Goal: Communication & Community: Answer question/provide support

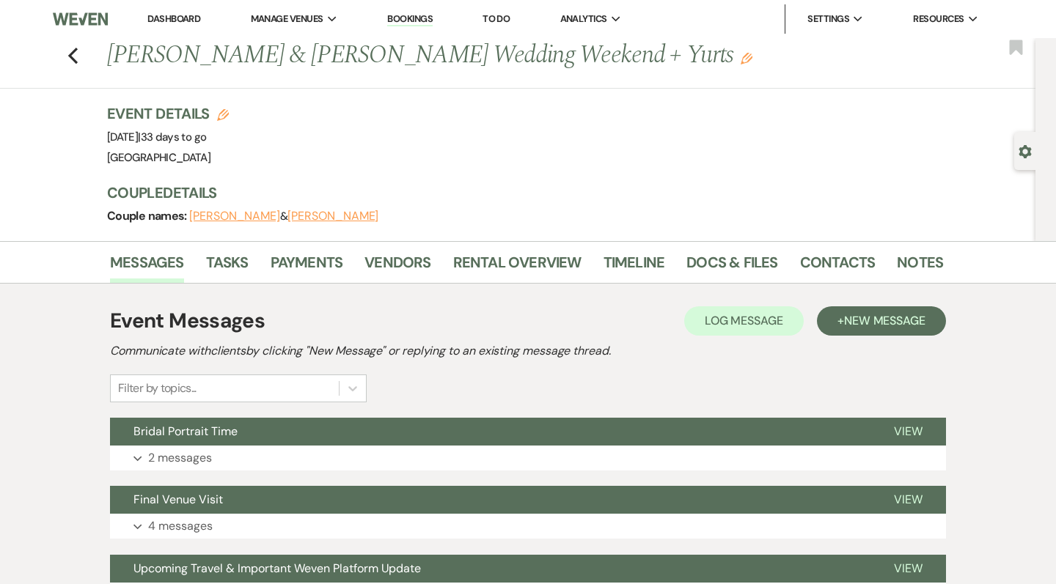
click at [171, 21] on link "Dashboard" at bounding box center [173, 18] width 53 height 12
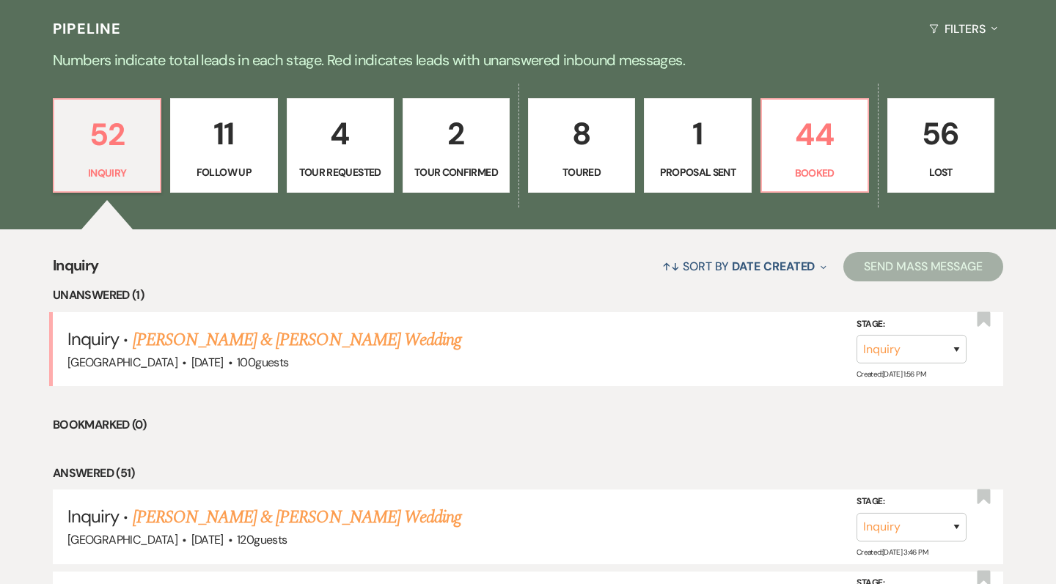
scroll to position [401, 0]
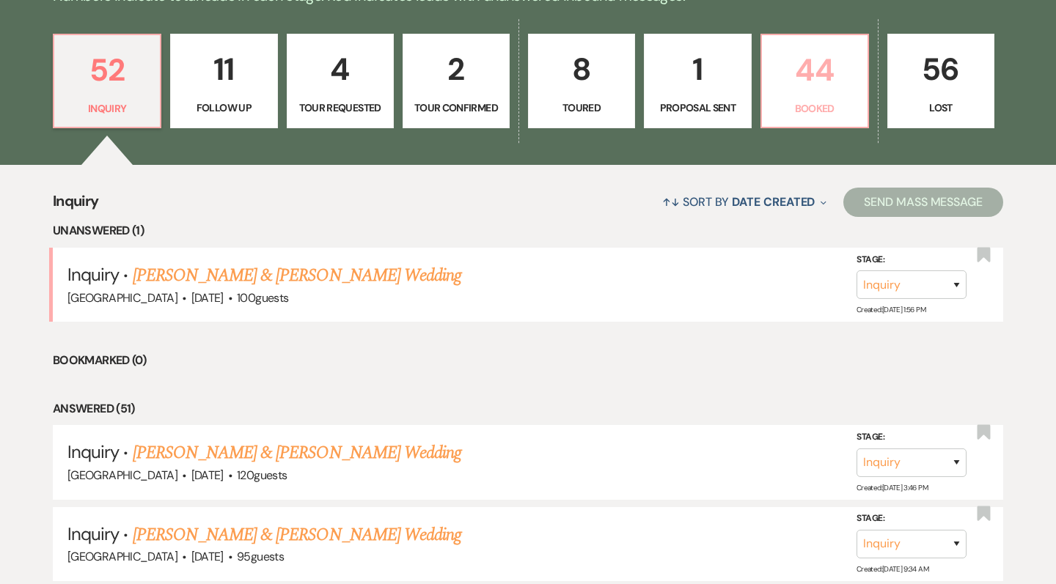
click at [826, 81] on p "44" at bounding box center [815, 69] width 88 height 49
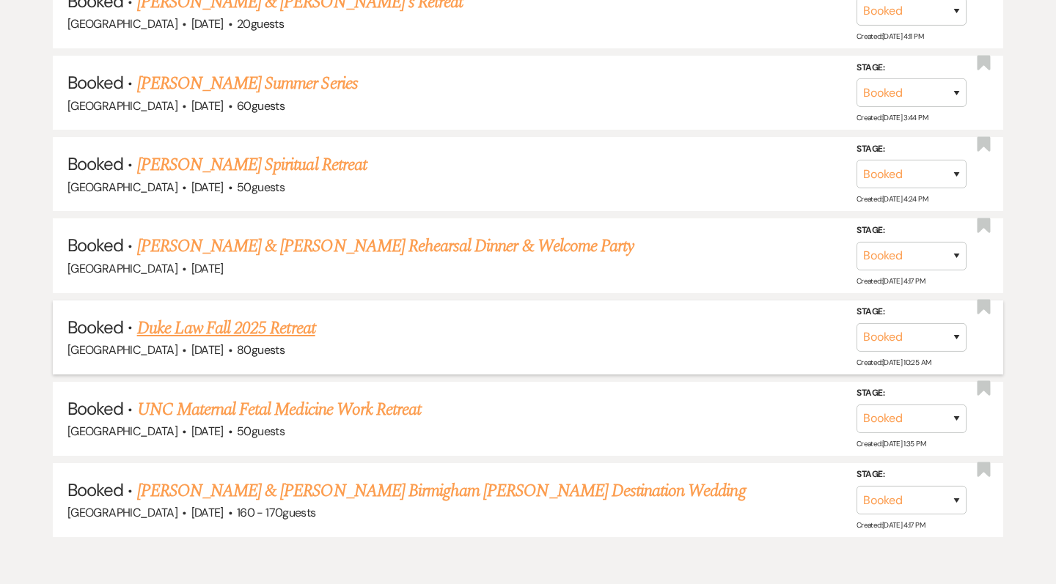
scroll to position [3835, 0]
click at [273, 316] on link "Duke Law Fall 2025 Retreat" at bounding box center [226, 329] width 178 height 26
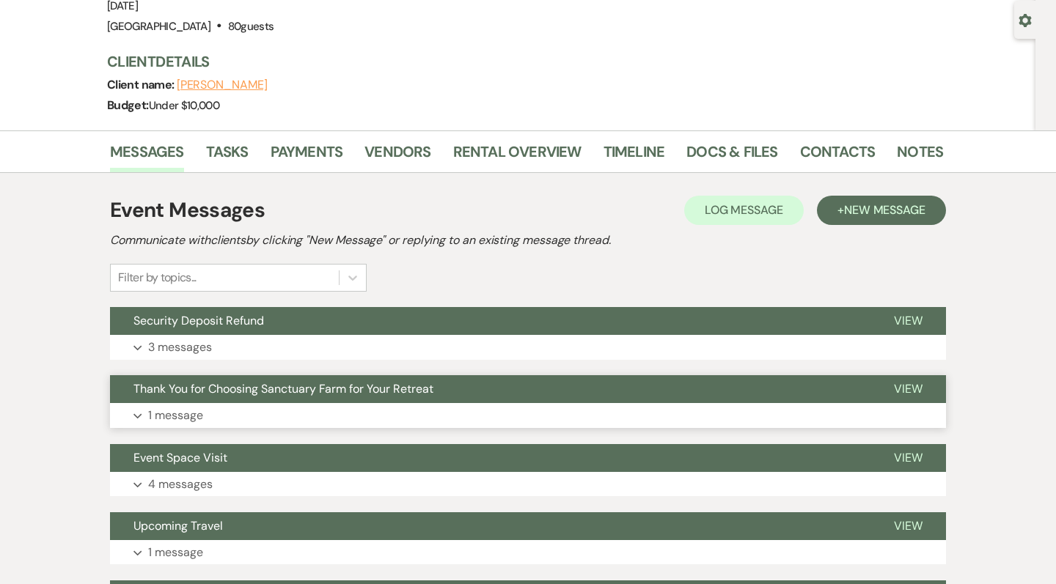
scroll to position [150, 0]
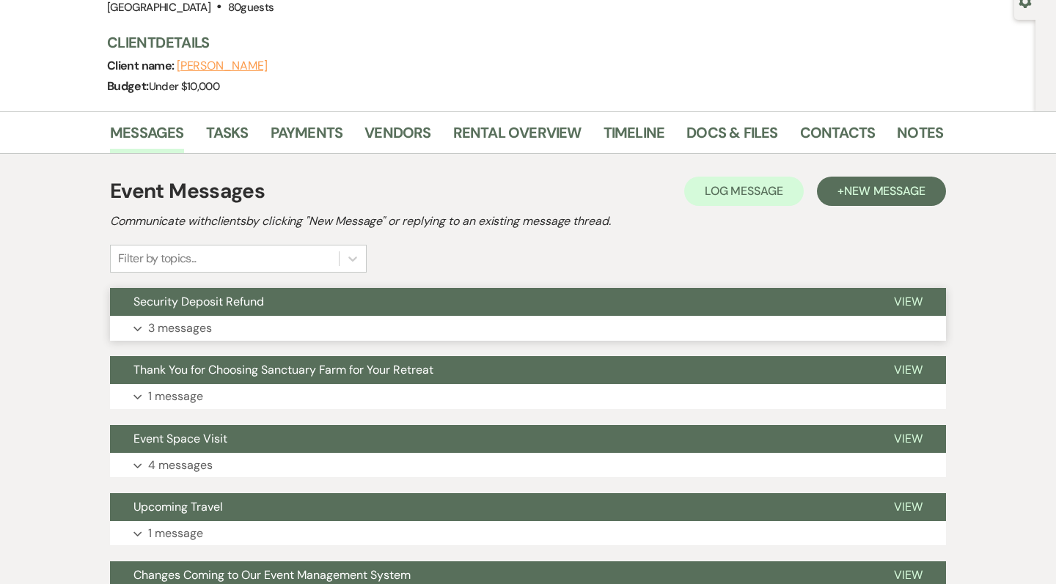
click at [285, 317] on button "Expand 3 messages" at bounding box center [528, 328] width 836 height 25
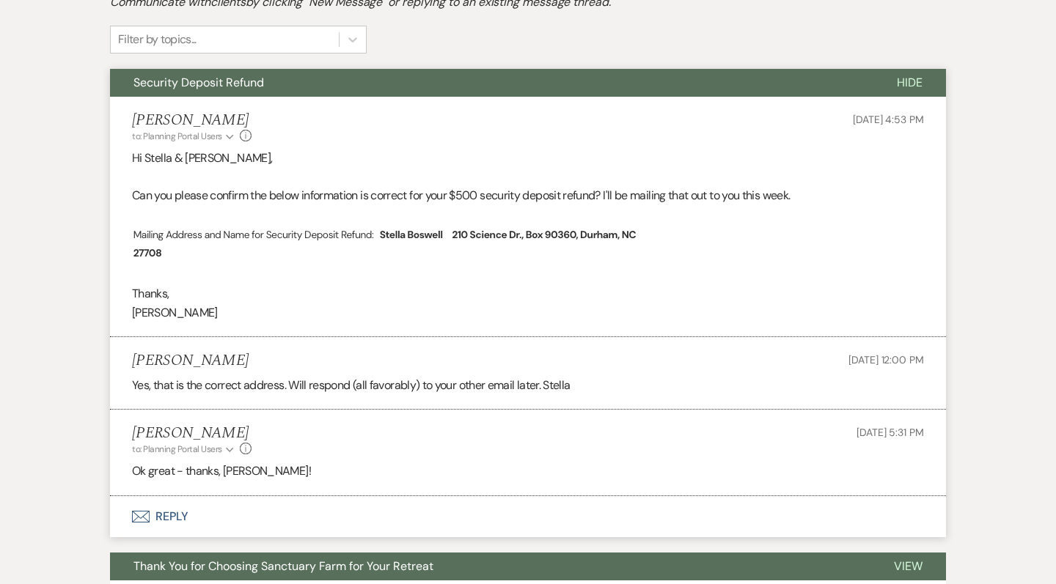
scroll to position [458, 0]
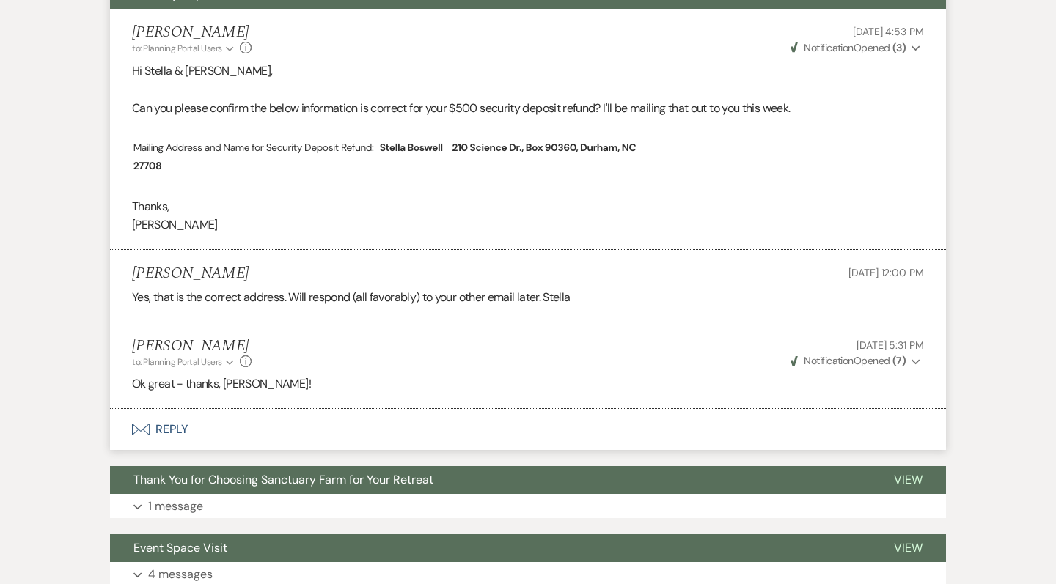
click at [177, 426] on button "Envelope Reply" at bounding box center [528, 429] width 836 height 41
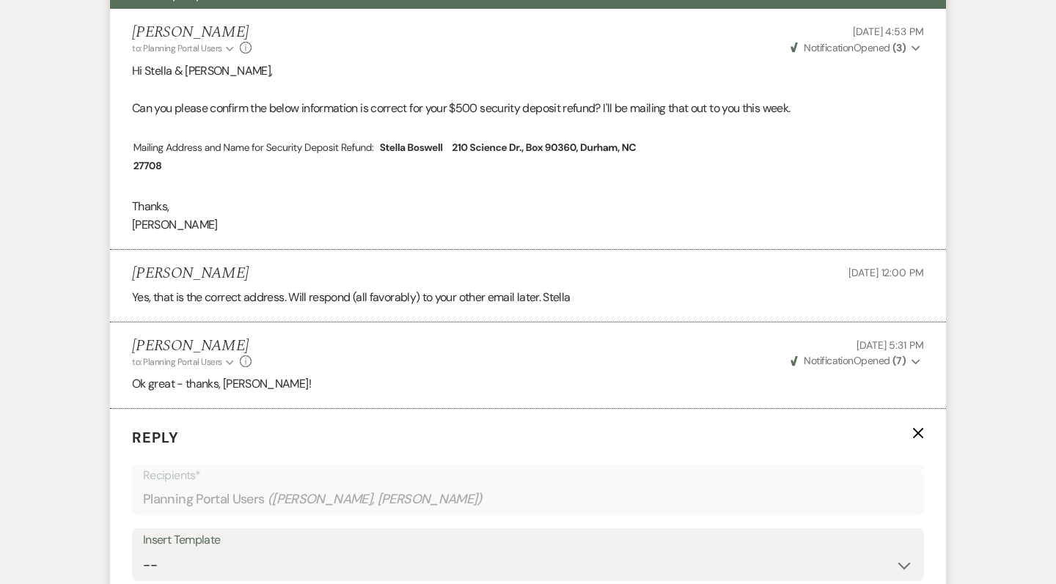
scroll to position [785, 0]
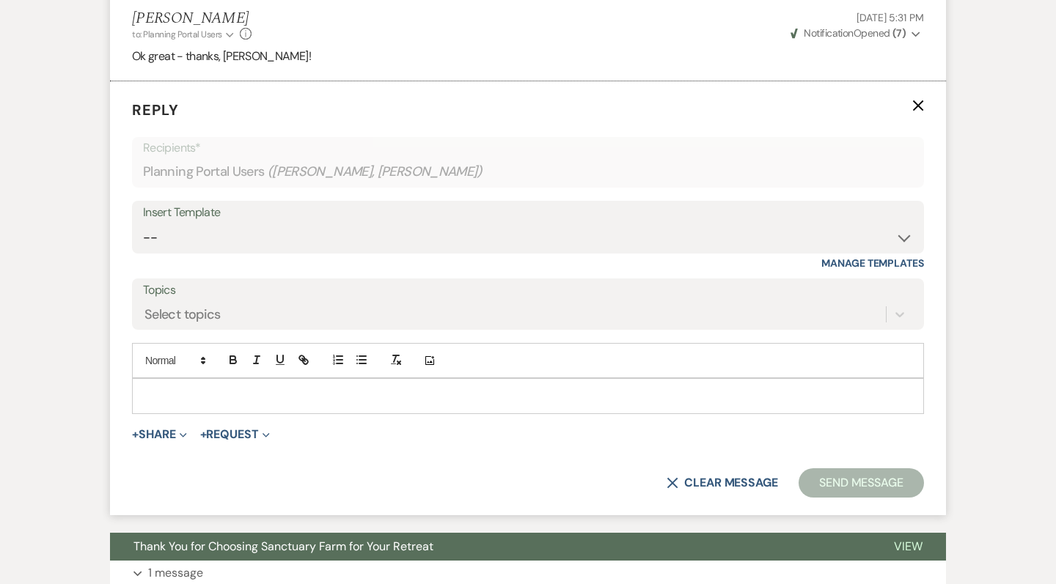
click at [242, 404] on div at bounding box center [528, 396] width 791 height 34
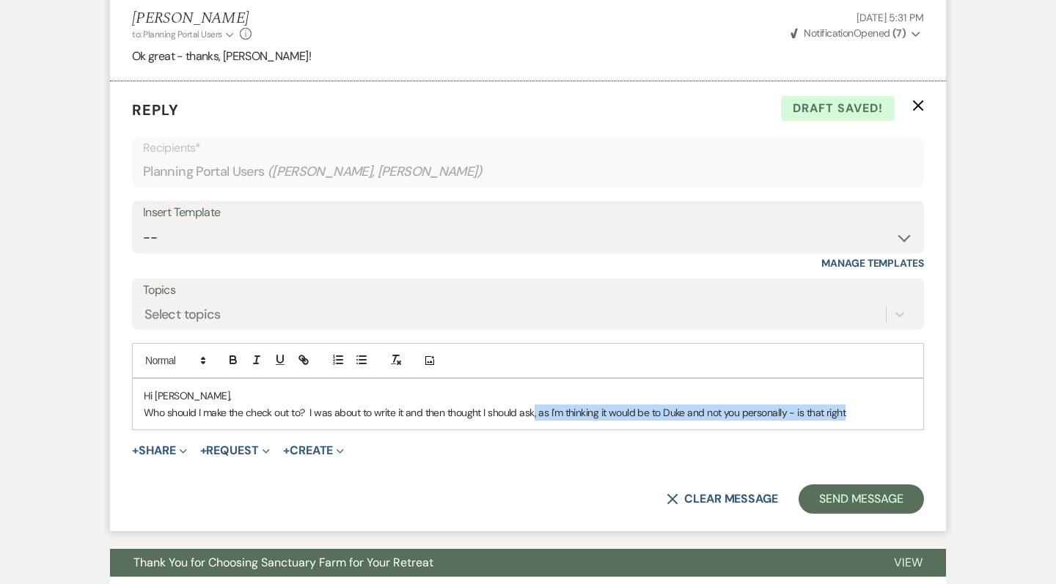
drag, startPoint x: 874, startPoint y: 412, endPoint x: 534, endPoint y: 407, distance: 340.3
click at [534, 407] on p "Who should I make the check out to? I was about to write it and then thought I …" at bounding box center [528, 413] width 769 height 16
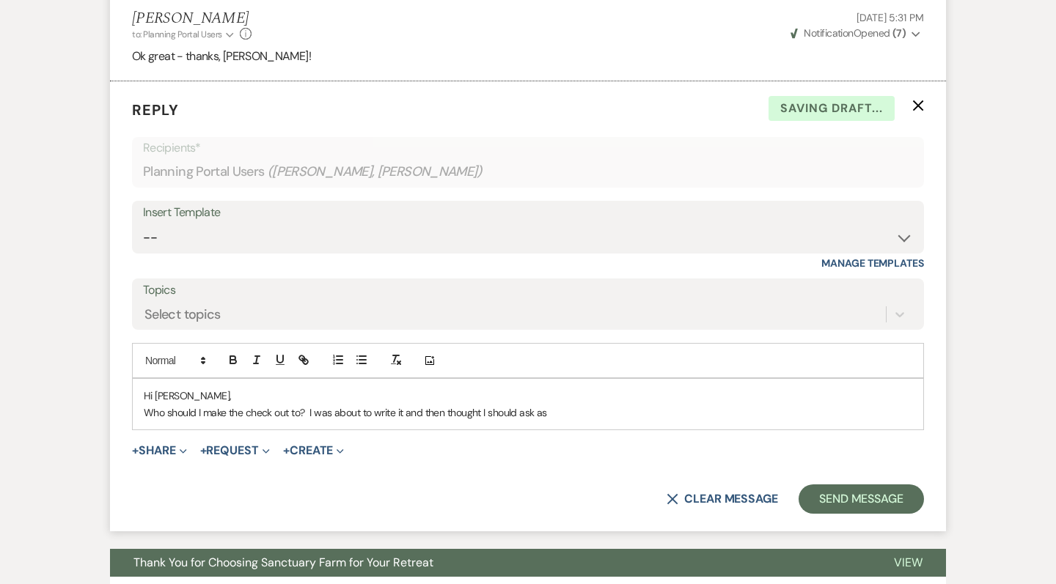
click at [406, 405] on p "Who should I make the check out to? I was about to write it and then thought I …" at bounding box center [528, 413] width 769 height 16
drag, startPoint x: 586, startPoint y: 402, endPoint x: 732, endPoint y: 403, distance: 145.9
click at [732, 405] on p "Who should I make the check out to? I was about to write it out to you, but wan…" at bounding box center [528, 413] width 769 height 16
drag, startPoint x: 815, startPoint y: 397, endPoint x: 584, endPoint y: 402, distance: 231.1
click at [585, 405] on p "Who should I make the check out to? I was about to write it out to you, but wan…" at bounding box center [528, 413] width 769 height 16
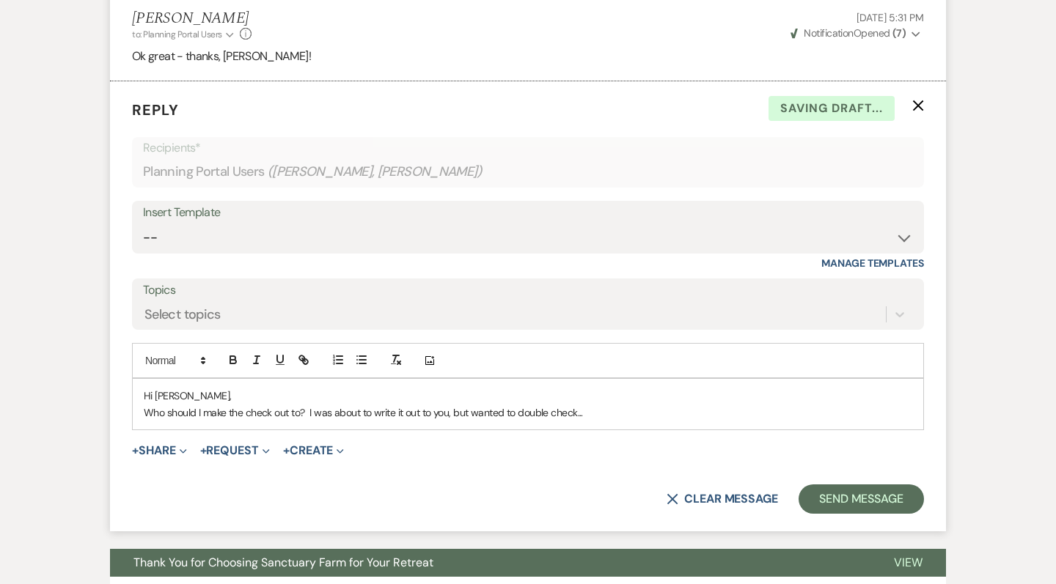
click at [144, 408] on p "Who should I make the check out to? I was about to write it out to you, but wan…" at bounding box center [528, 413] width 769 height 16
click at [304, 405] on p "Hope you are enjoying this beautiful weekend Who should I make the check out to…" at bounding box center [528, 413] width 769 height 16
click at [370, 406] on p "Hope you are enjoying this beautiful sunny weekend Who should I make the check …" at bounding box center [528, 413] width 769 height 16
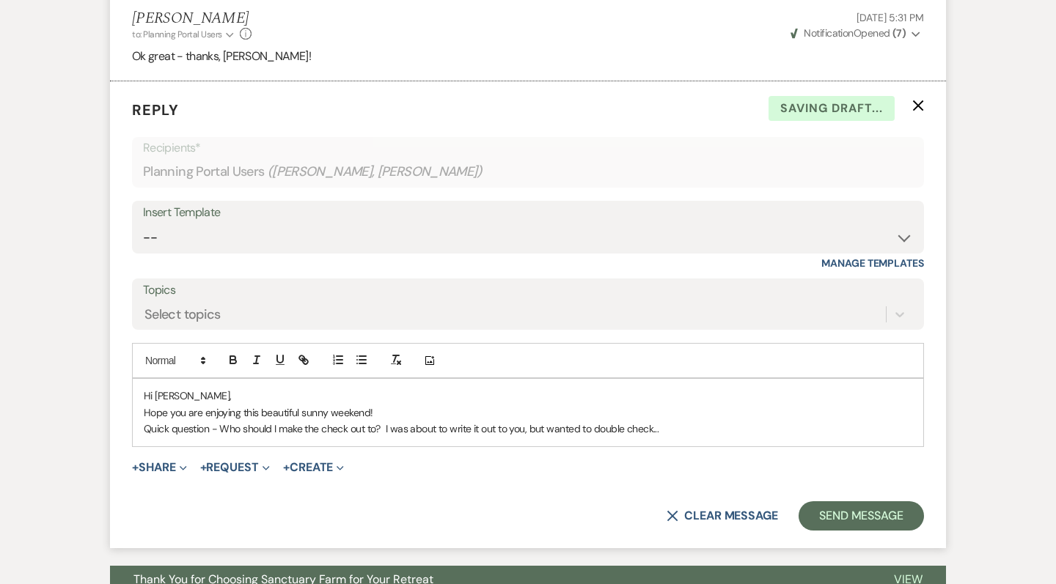
scroll to position [802, 0]
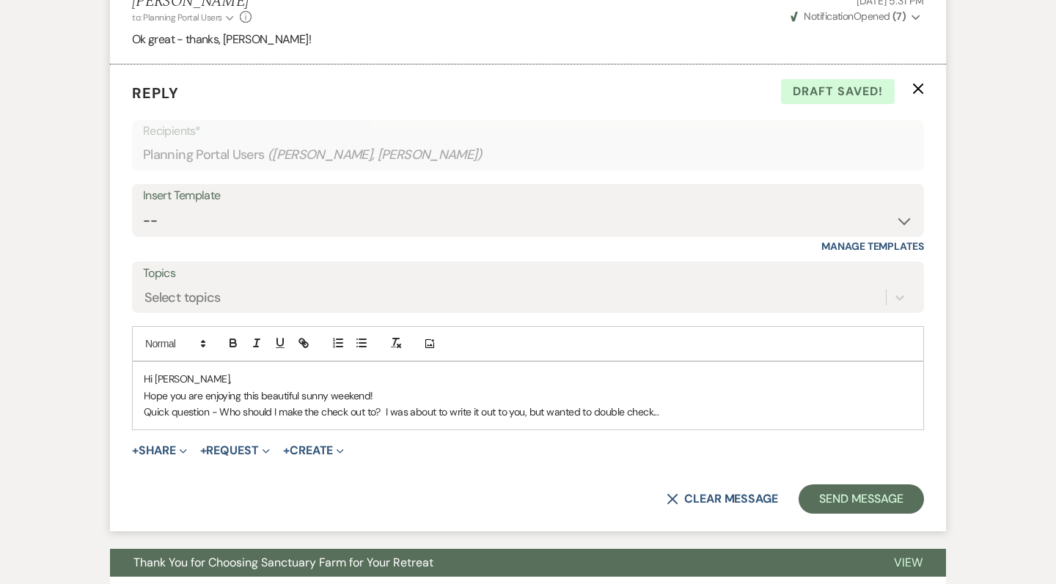
click at [728, 404] on p "Quick question - Who should I make the check out to? I was about to write it ou…" at bounding box center [528, 412] width 769 height 16
click at [888, 499] on button "Send Message" at bounding box center [861, 499] width 125 height 29
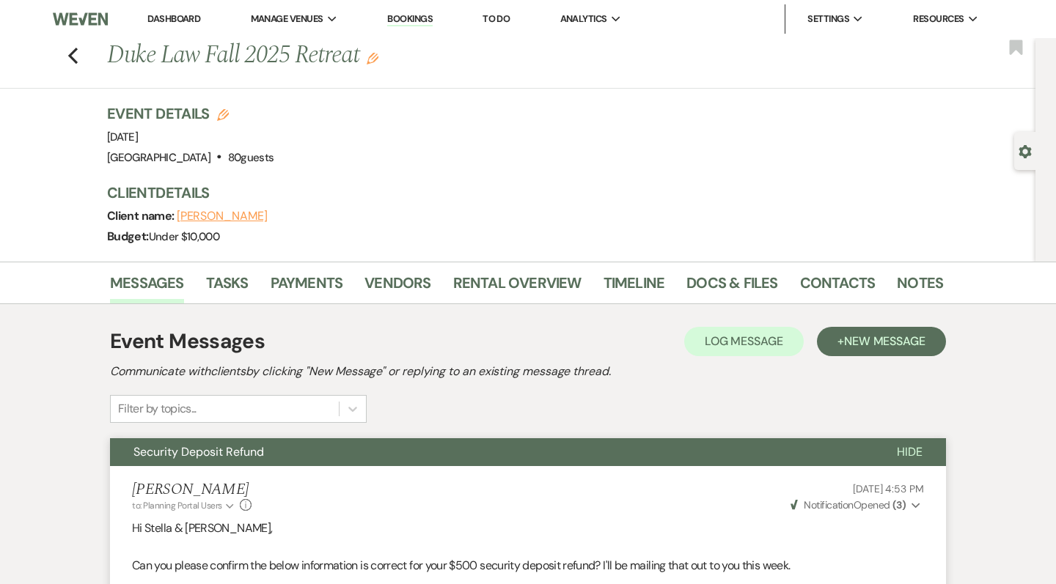
scroll to position [0, 0]
click at [82, 54] on div "Previous Duke Law Fall 2025 Retreat Edit Bookmark" at bounding box center [514, 63] width 1043 height 51
click at [71, 54] on use "button" at bounding box center [73, 56] width 10 height 16
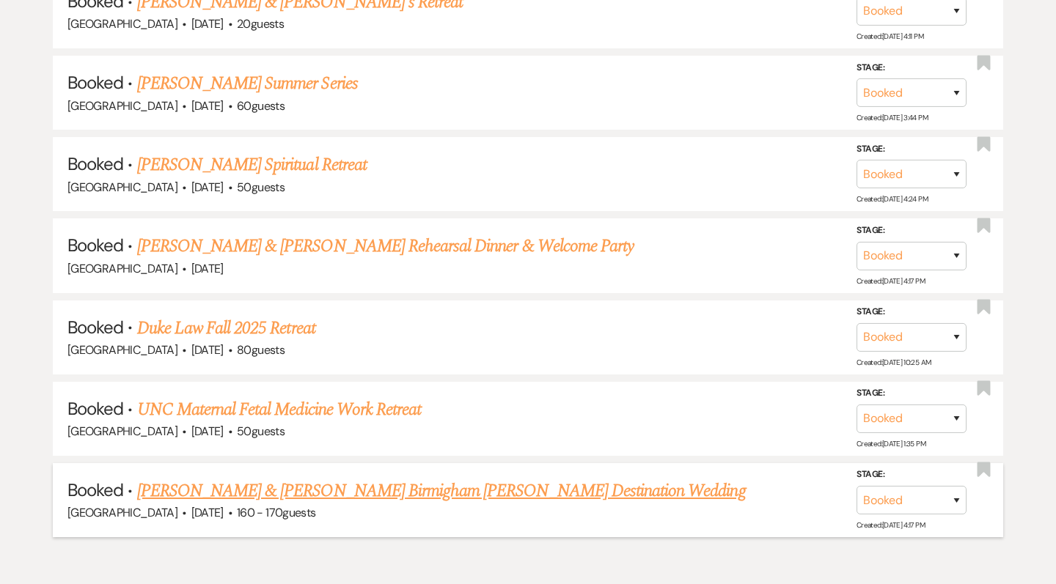
scroll to position [3835, 0]
click at [229, 316] on link "Duke Law Fall 2025 Retreat" at bounding box center [226, 329] width 178 height 26
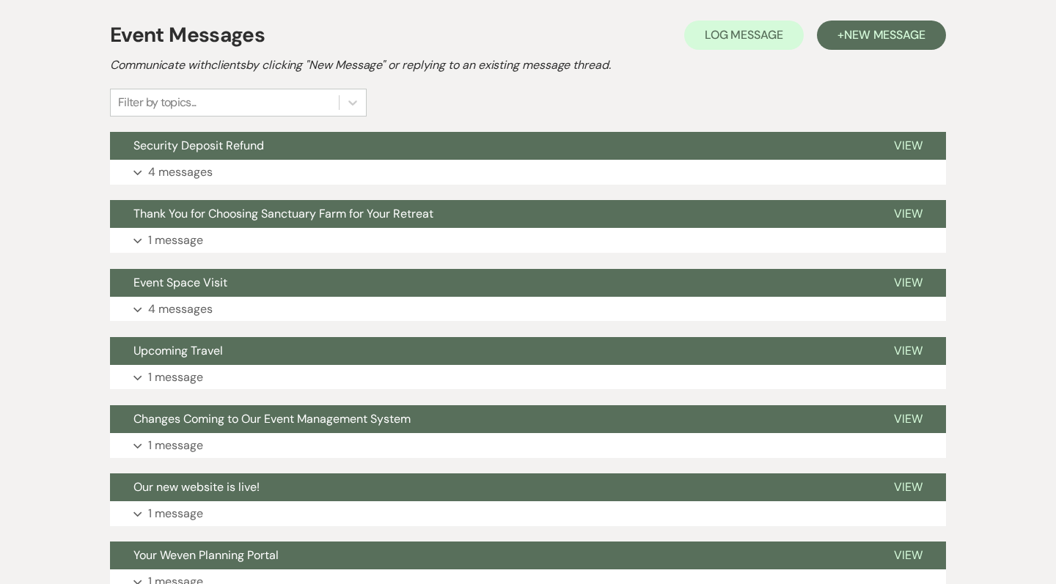
scroll to position [373, 0]
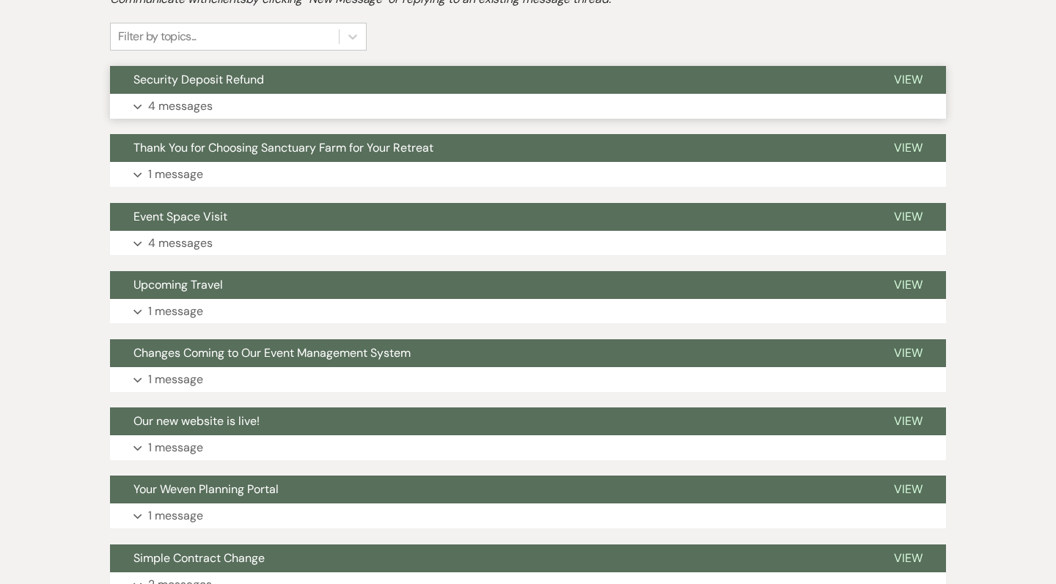
click at [243, 94] on button "Expand 4 messages" at bounding box center [528, 106] width 836 height 25
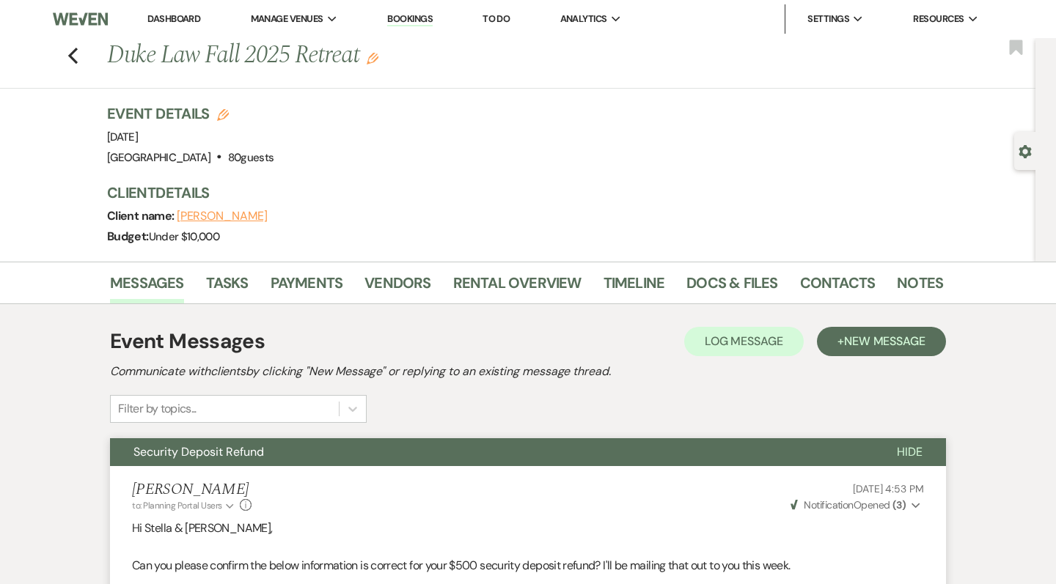
scroll to position [0, 0]
click at [83, 49] on div "Previous Duke Law Fall 2025 Retreat Edit Bookmark" at bounding box center [514, 63] width 1043 height 51
click at [72, 49] on icon "Previous" at bounding box center [72, 56] width 11 height 18
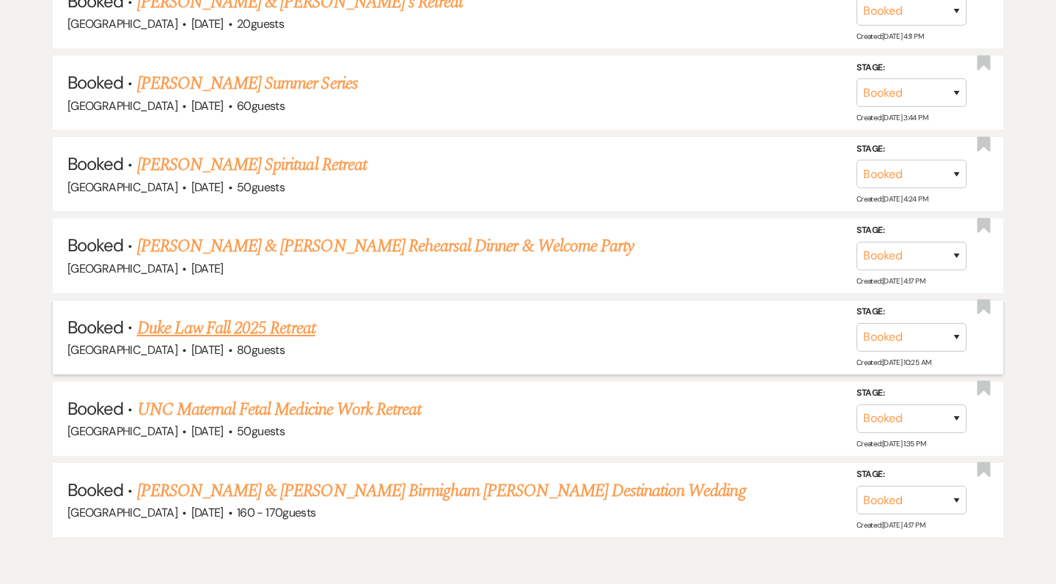
scroll to position [3835, 0]
click at [182, 397] on link "UNC Maternal Fetal Medicine Work Retreat" at bounding box center [279, 410] width 285 height 26
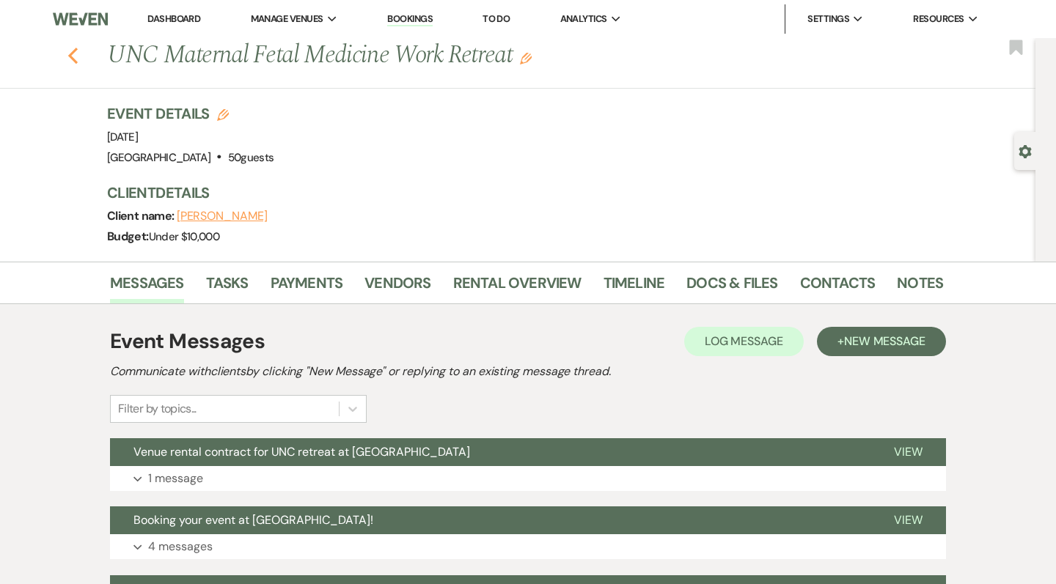
click at [67, 58] on icon "Previous" at bounding box center [72, 56] width 11 height 18
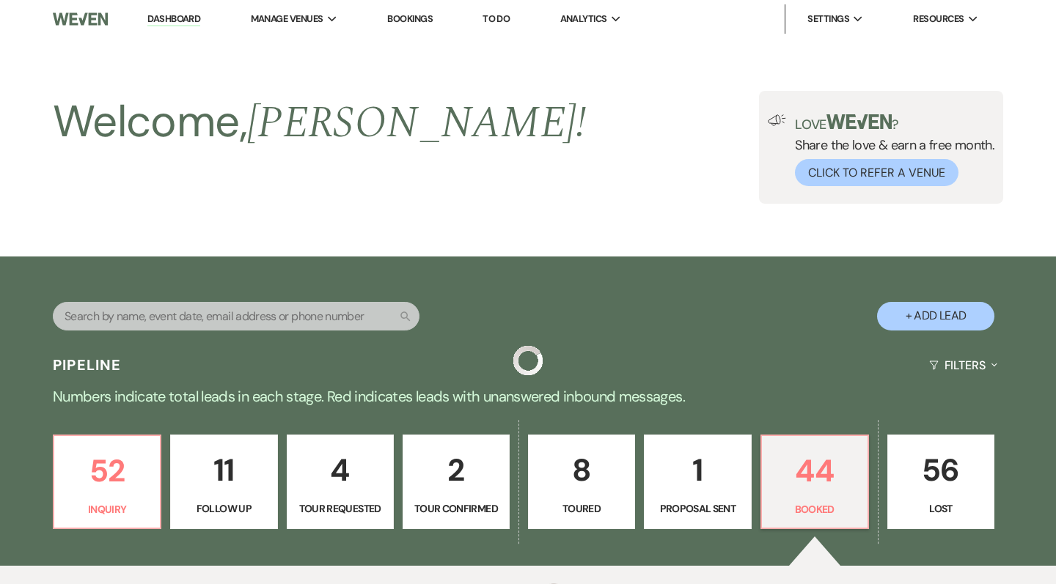
scroll to position [3835, 0]
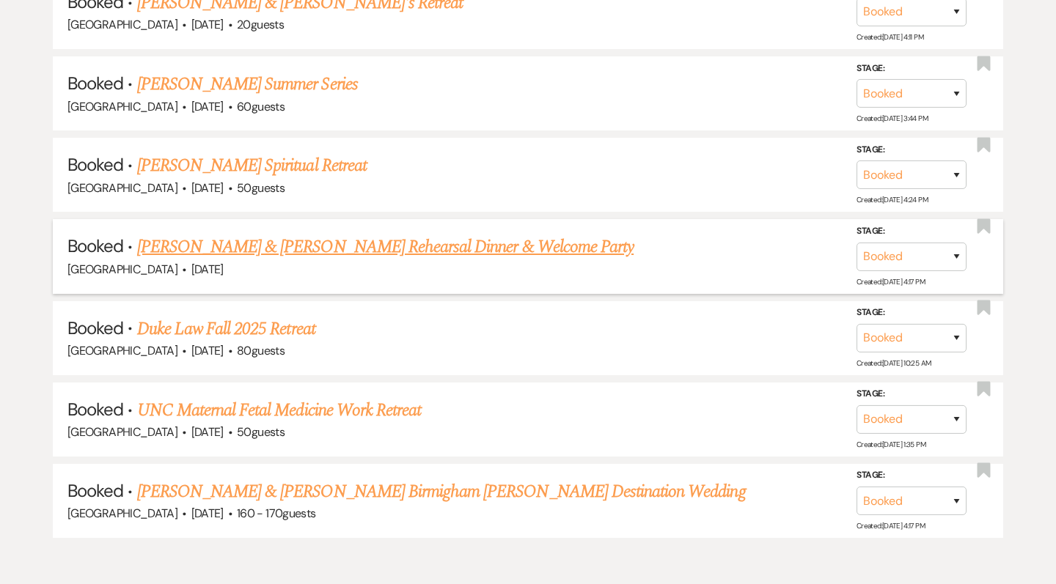
click at [224, 234] on link "[PERSON_NAME] & [PERSON_NAME] Rehearsal Dinner & Welcome Party" at bounding box center [385, 247] width 496 height 26
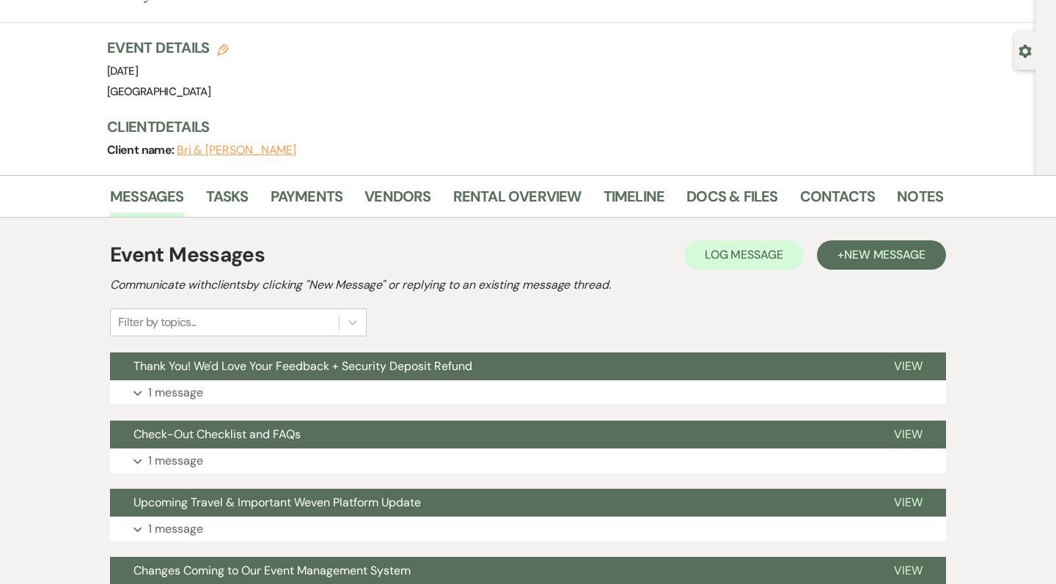
scroll to position [165, 0]
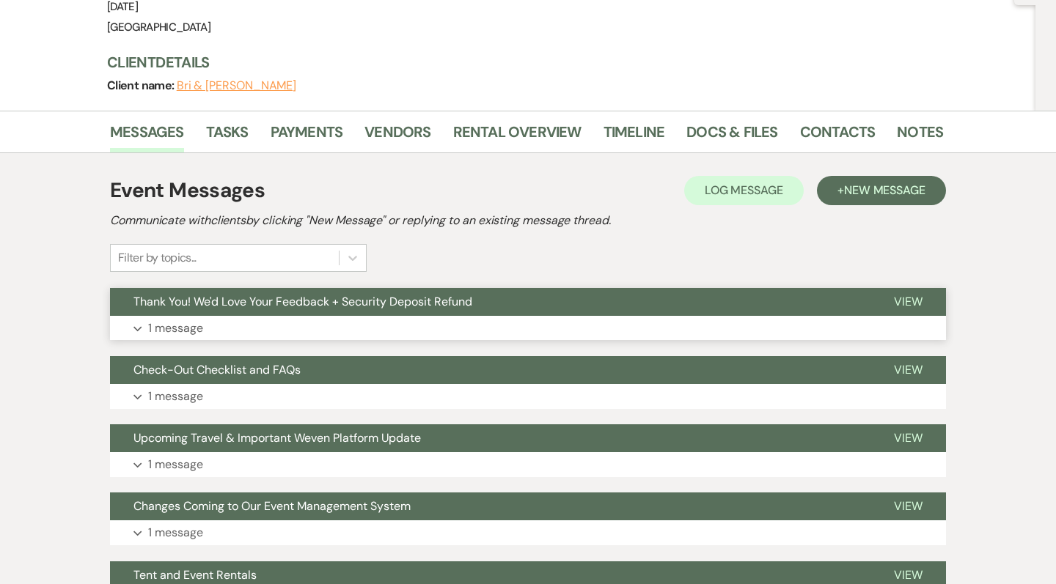
click at [329, 316] on button "Expand 1 message" at bounding box center [528, 328] width 836 height 25
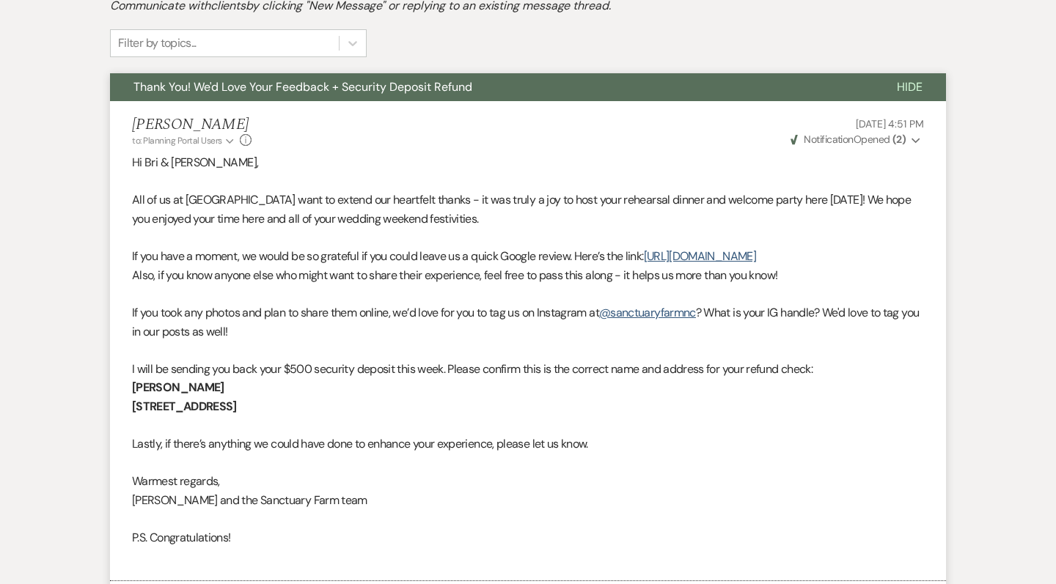
scroll to position [380, 0]
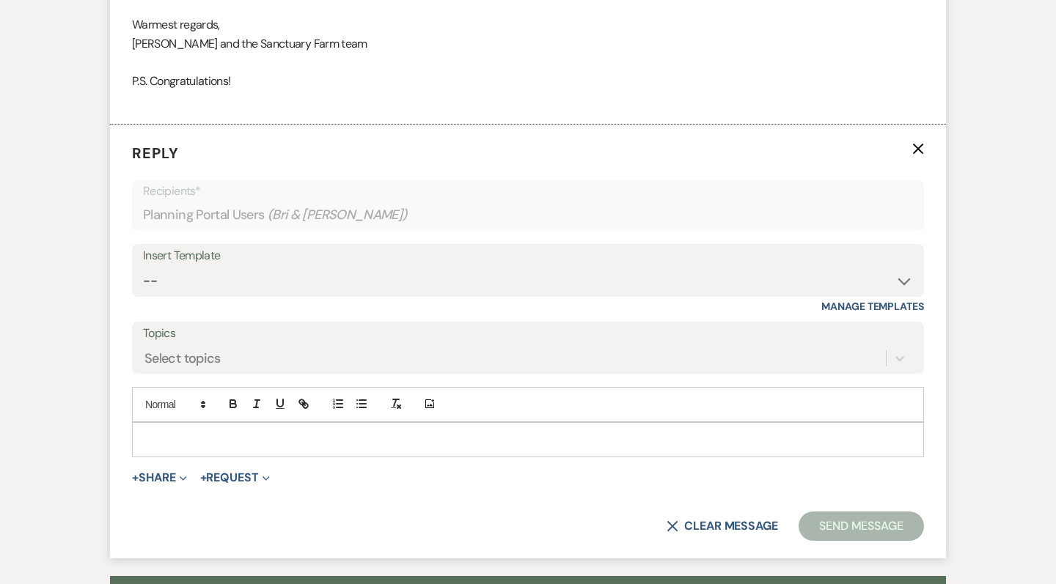
scroll to position [840, 0]
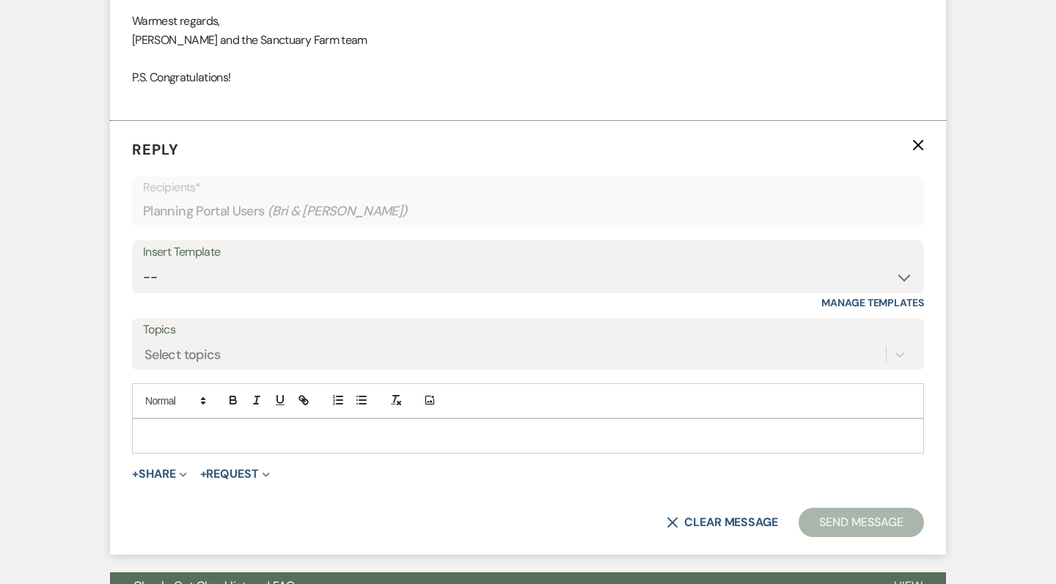
click at [298, 428] on p at bounding box center [528, 436] width 769 height 16
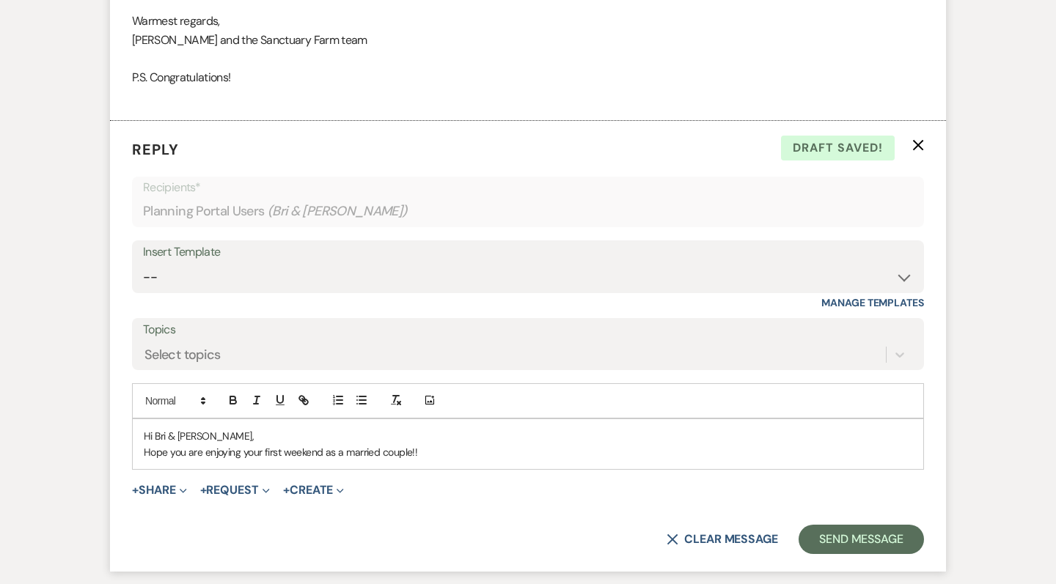
click at [911, 139] on p "Reply X Draft saved!" at bounding box center [528, 150] width 792 height 22
click at [925, 121] on form "Reply X Draft saved! Recipients* Planning Portal Users ( Bri & [PERSON_NAME] ) …" at bounding box center [528, 346] width 836 height 450
click at [922, 139] on icon "X" at bounding box center [918, 145] width 12 height 12
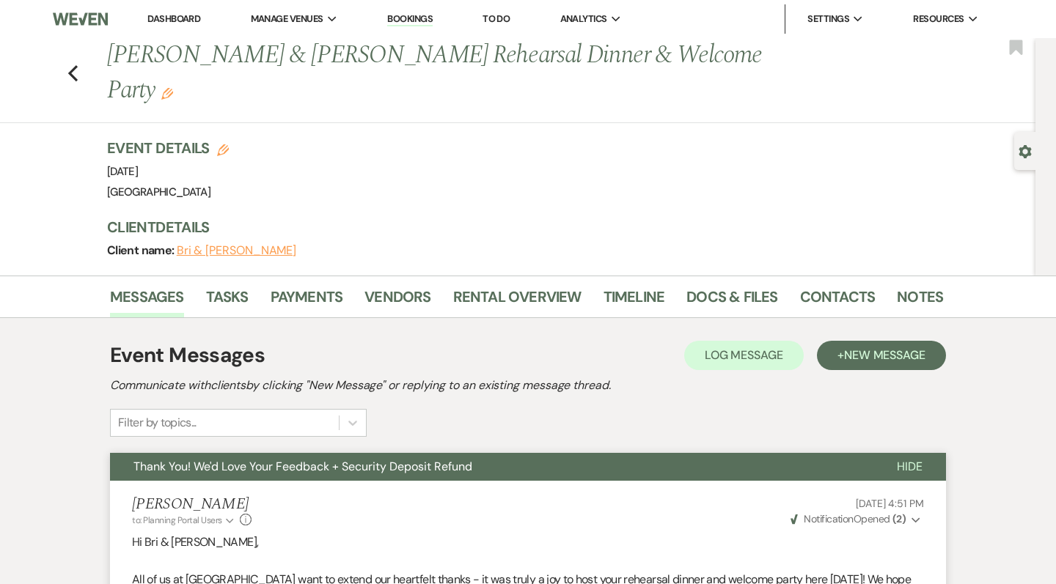
scroll to position [0, 0]
click at [163, 17] on link "Dashboard" at bounding box center [173, 18] width 53 height 12
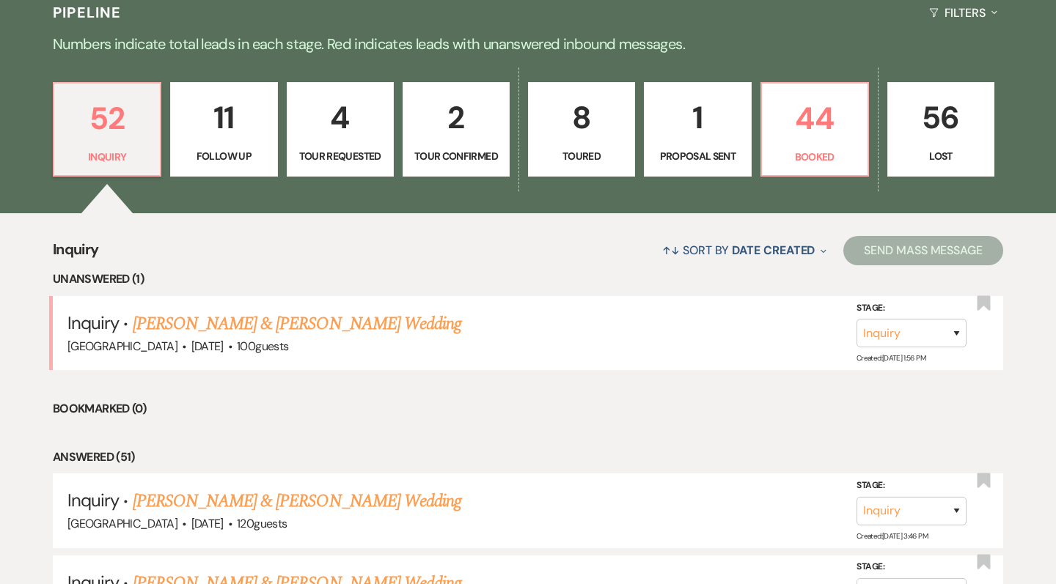
scroll to position [386, 0]
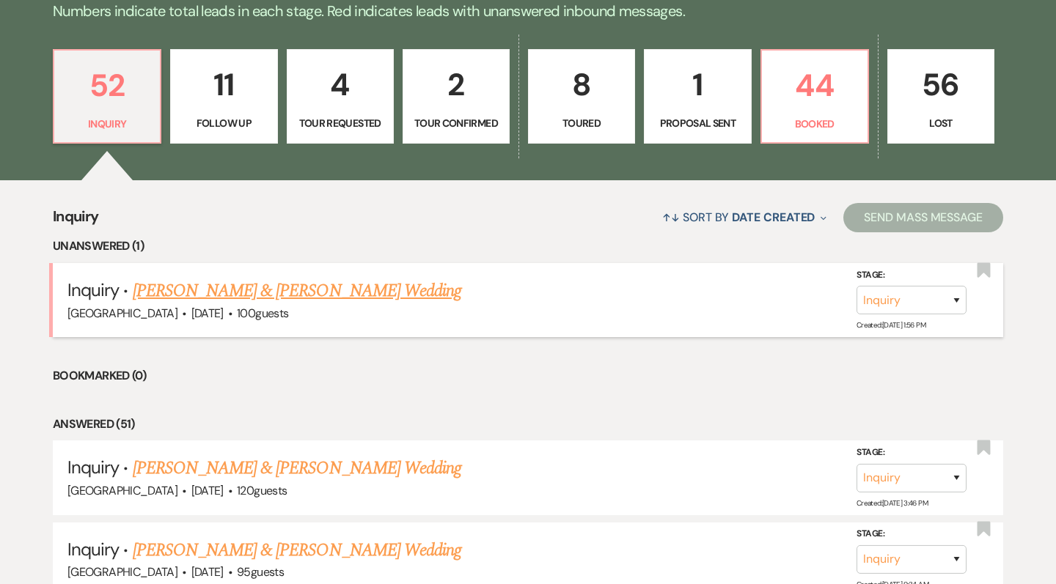
click at [201, 294] on link "[PERSON_NAME] & [PERSON_NAME] Wedding" at bounding box center [297, 291] width 329 height 26
select select "5"
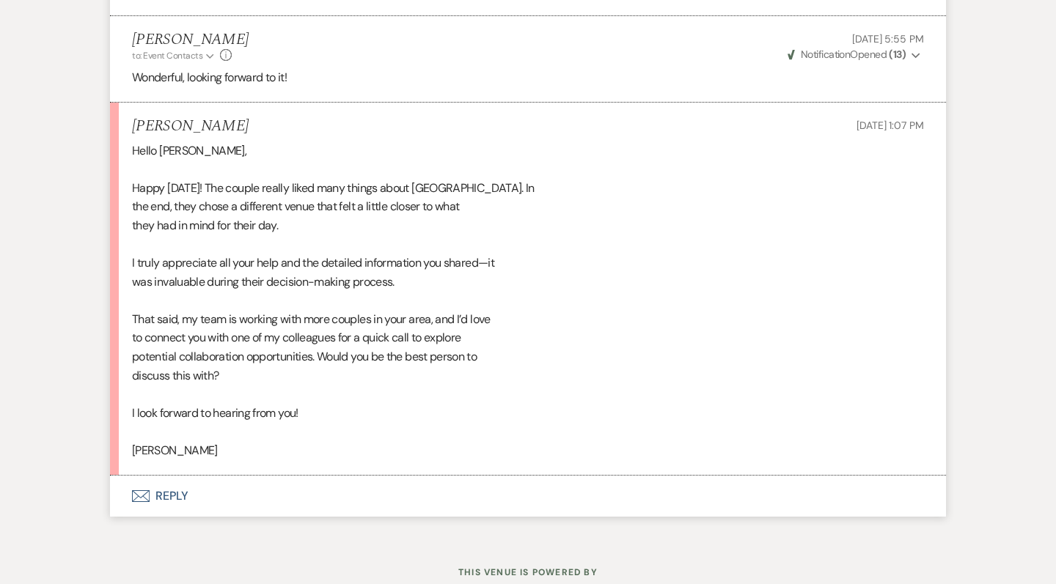
scroll to position [2631, 0]
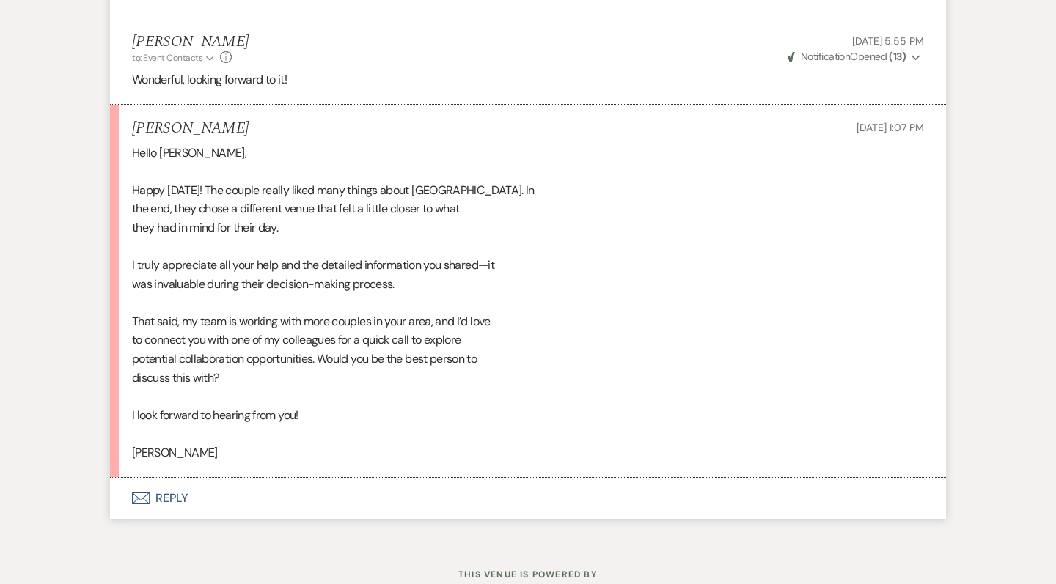
click at [176, 478] on button "Envelope Reply" at bounding box center [528, 498] width 836 height 41
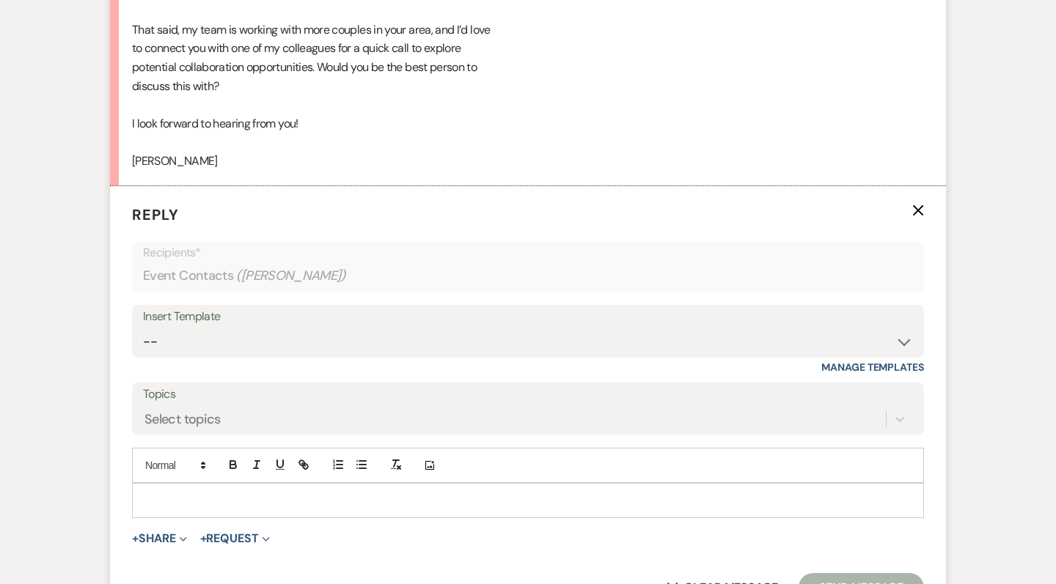
scroll to position [2983, 0]
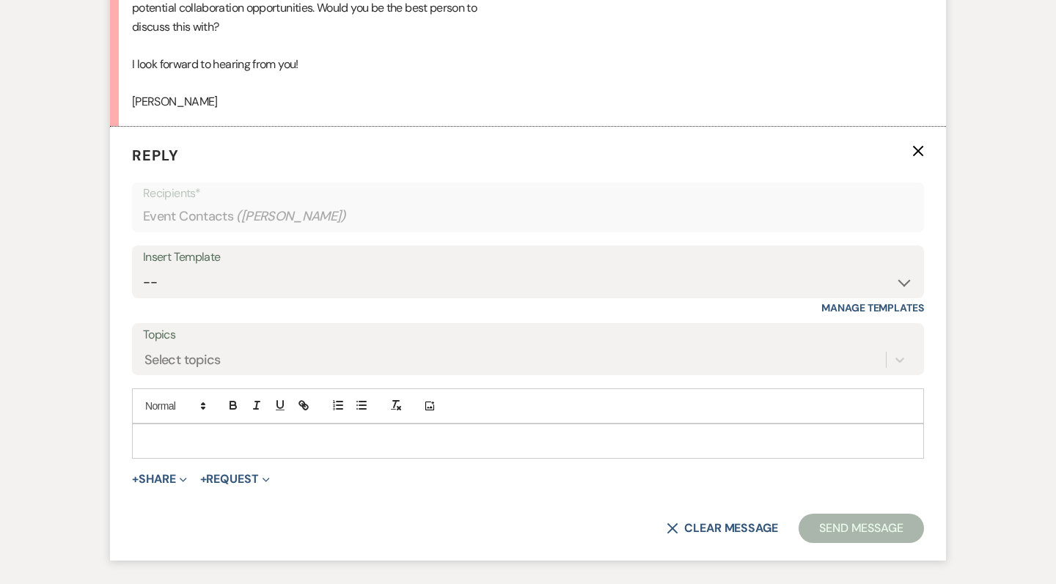
click at [161, 433] on p at bounding box center [528, 441] width 769 height 16
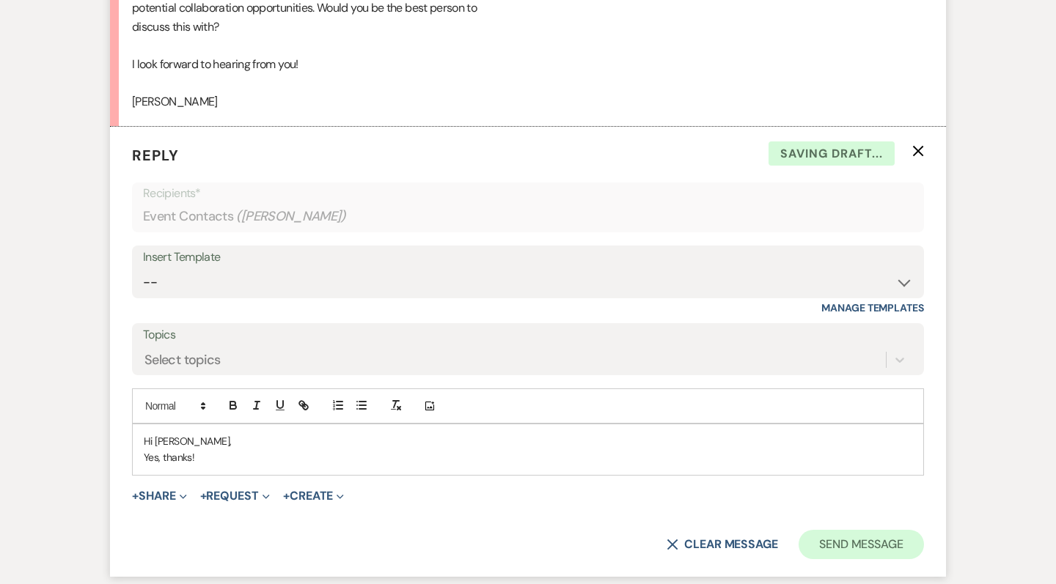
click at [860, 530] on button "Send Message" at bounding box center [861, 544] width 125 height 29
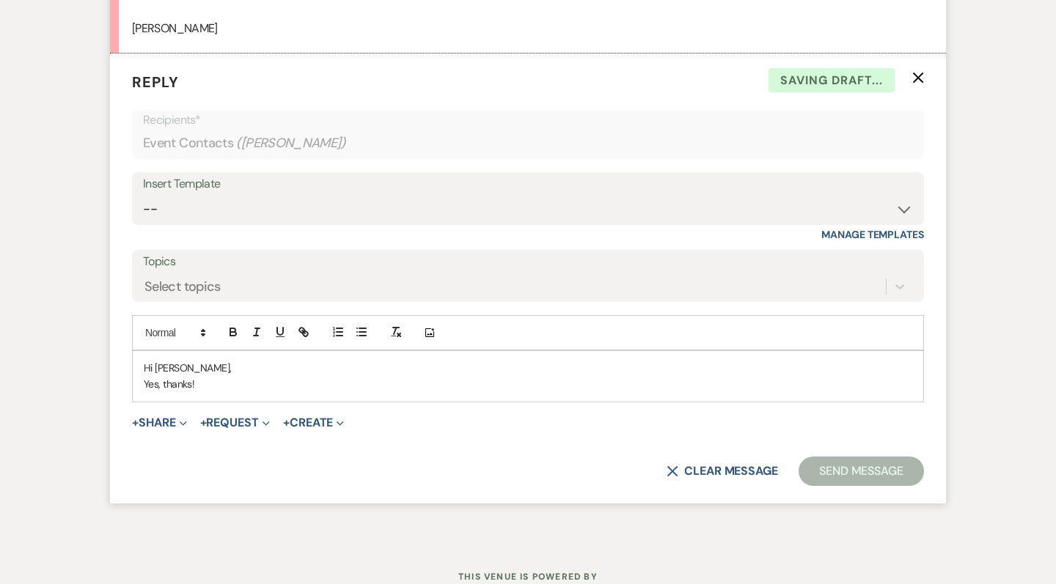
scroll to position [3055, 0]
click at [881, 458] on button "Send Message" at bounding box center [861, 472] width 125 height 29
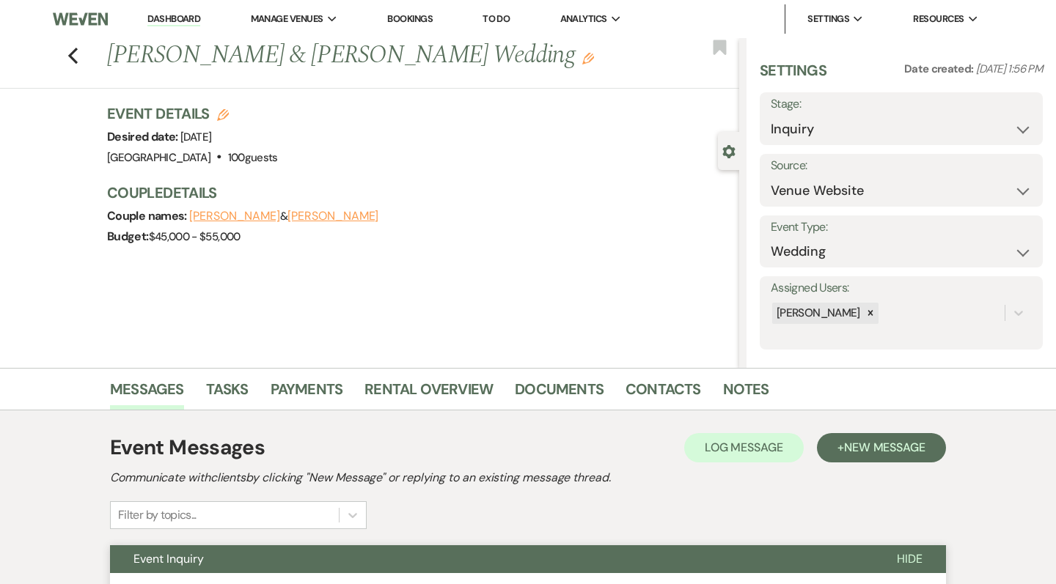
scroll to position [0, 0]
select select "8"
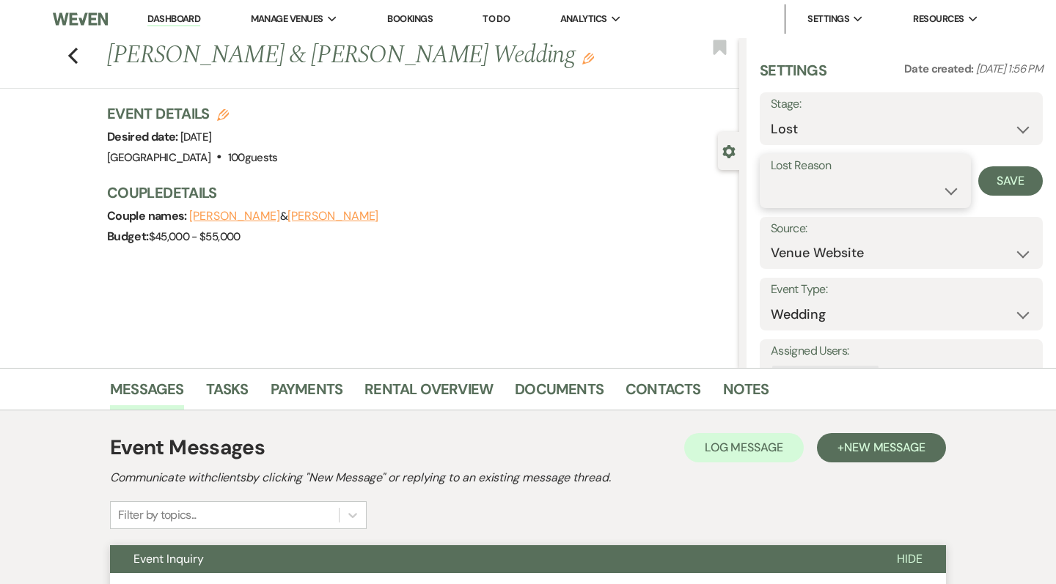
select select "6"
click at [1011, 183] on button "Save" at bounding box center [1010, 180] width 65 height 29
click at [180, 21] on link "Dashboard" at bounding box center [173, 19] width 53 height 14
select select "8"
select select "6"
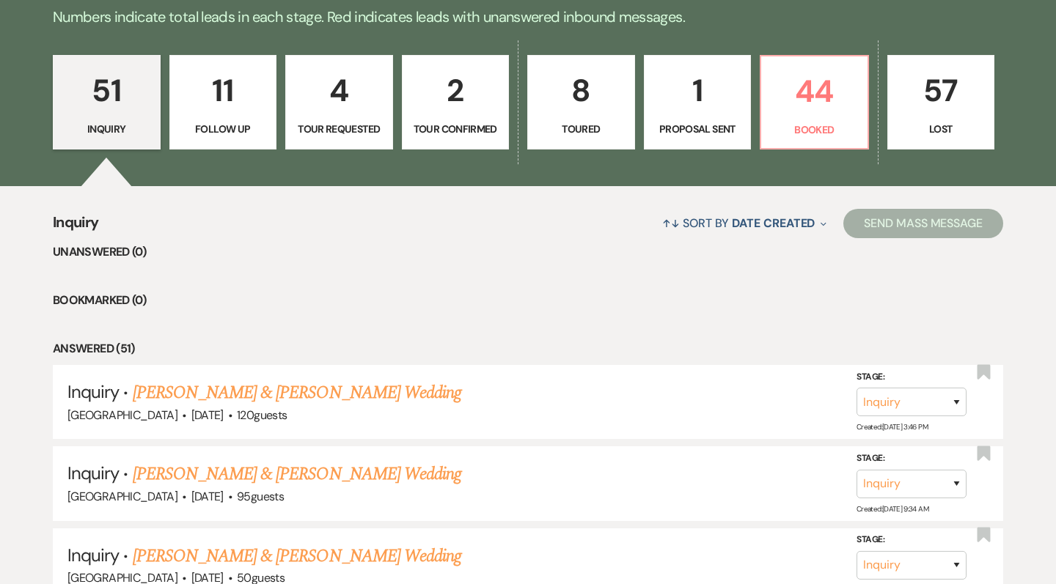
scroll to position [428, 0]
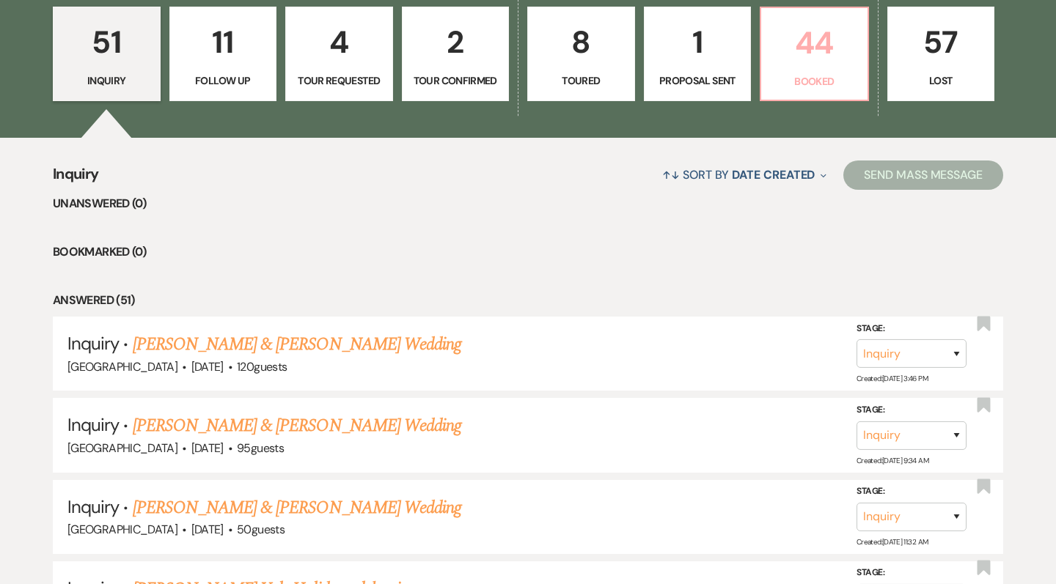
click at [811, 48] on p "44" at bounding box center [814, 42] width 89 height 49
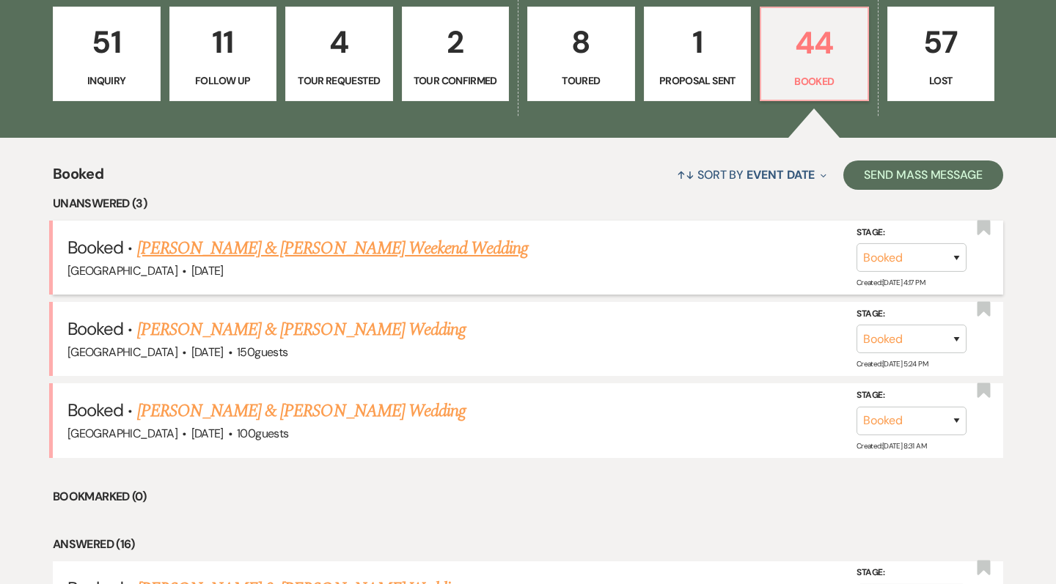
scroll to position [439, 0]
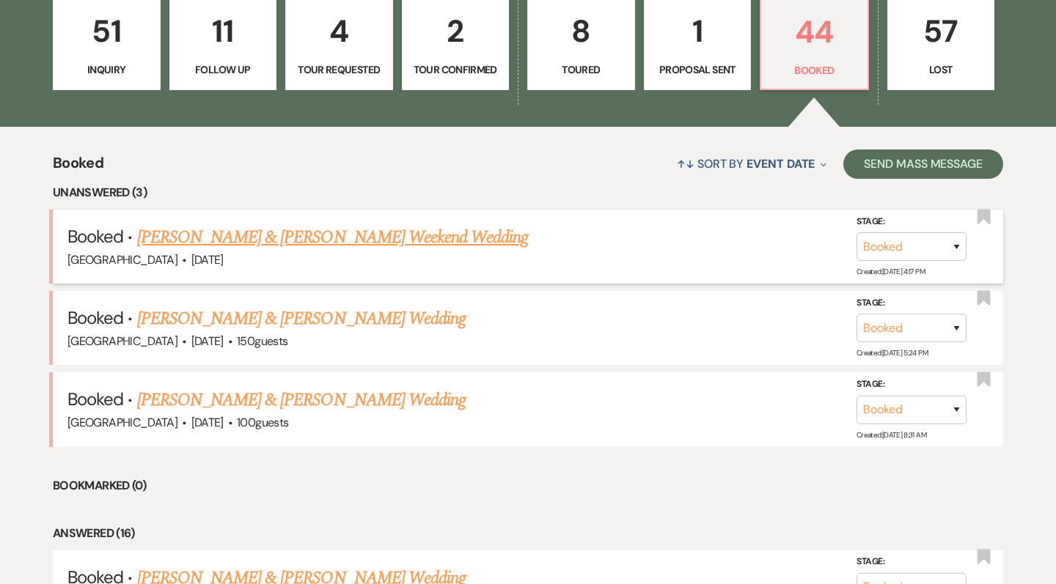
click at [375, 238] on link "[PERSON_NAME] & [PERSON_NAME] Weekend Wedding" at bounding box center [333, 237] width 392 height 26
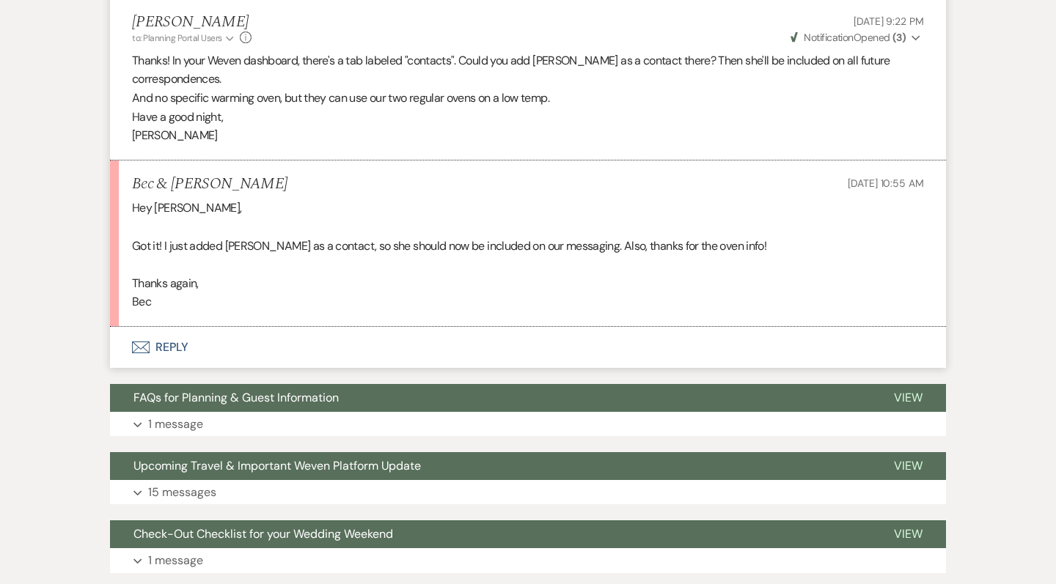
scroll to position [2061, 0]
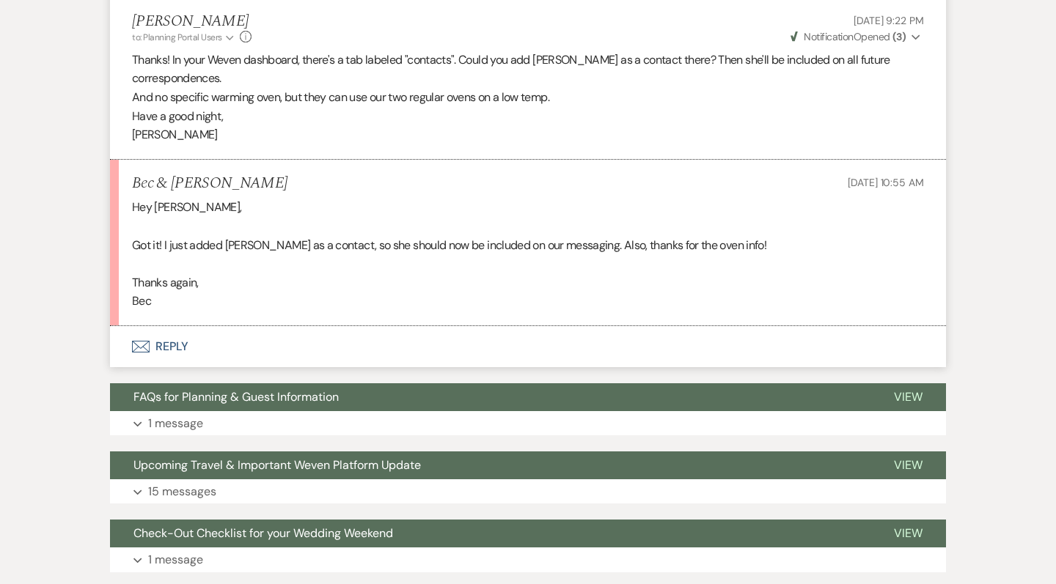
click at [151, 326] on button "Envelope Reply" at bounding box center [528, 346] width 836 height 41
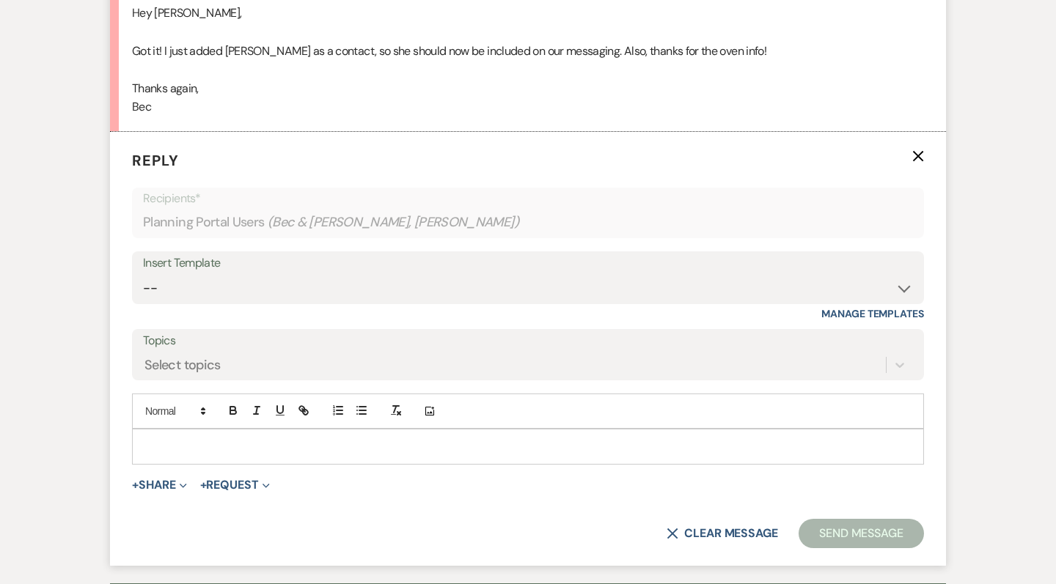
scroll to position [2258, 0]
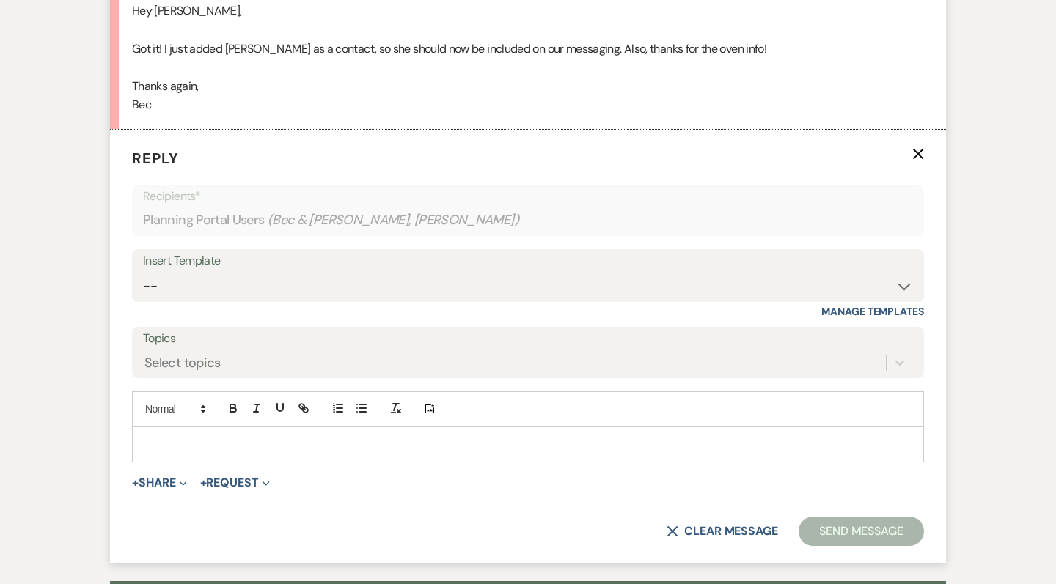
click at [252, 428] on div at bounding box center [528, 445] width 791 height 34
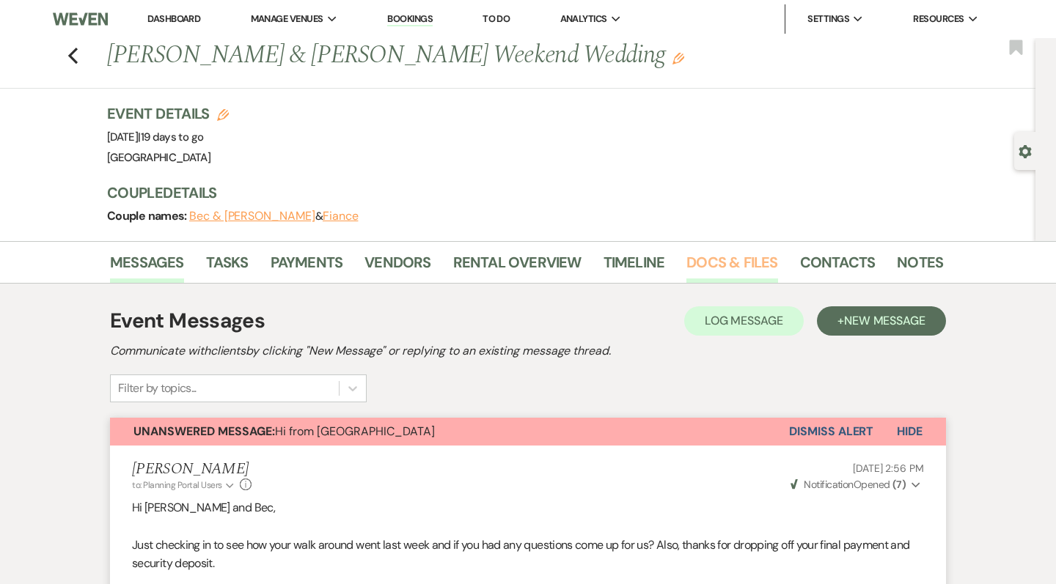
scroll to position [0, 0]
click at [730, 262] on link "Docs & Files" at bounding box center [731, 267] width 91 height 32
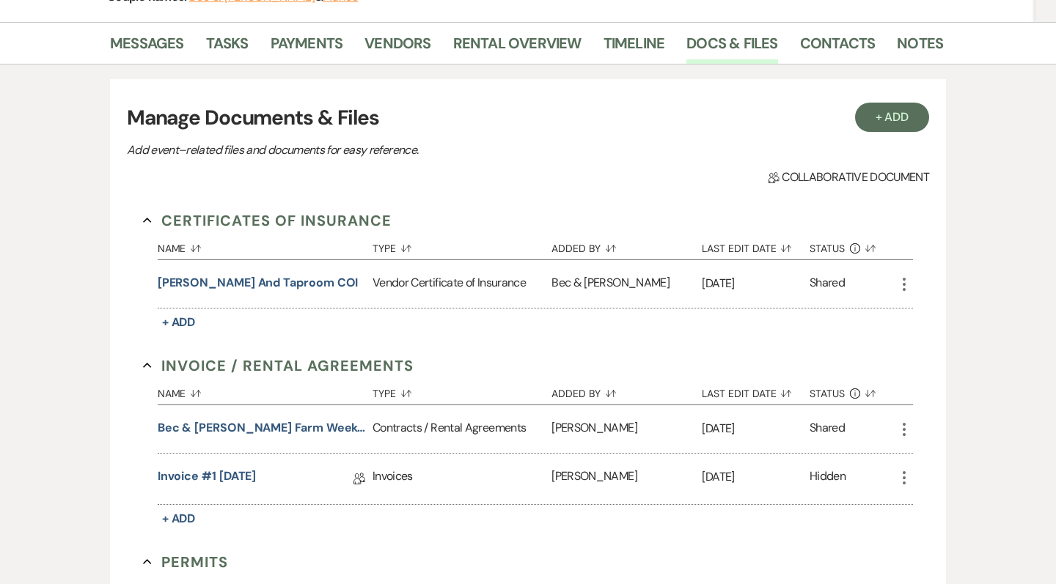
scroll to position [218, 0]
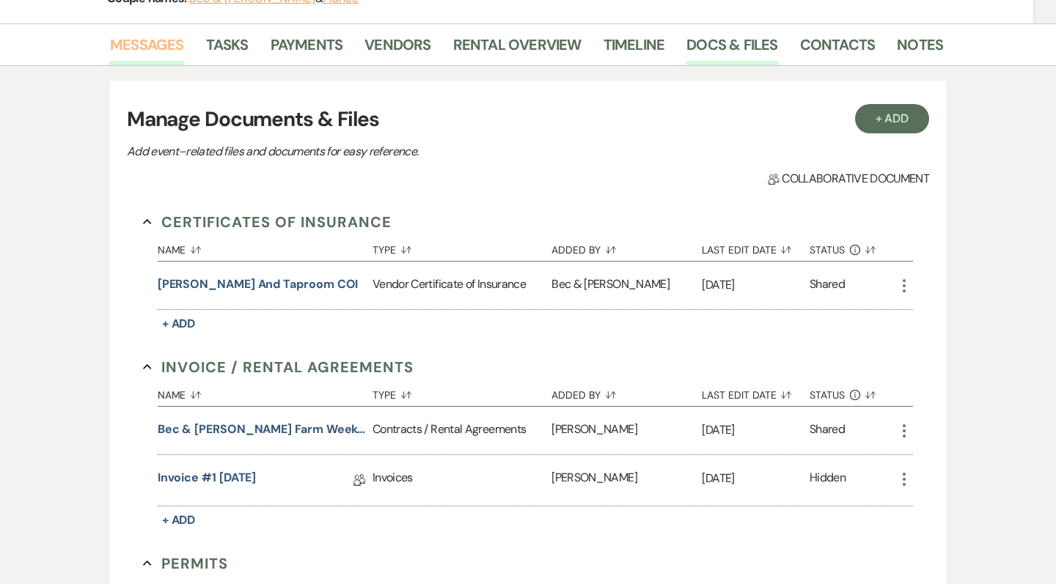
click at [148, 47] on link "Messages" at bounding box center [147, 49] width 74 height 32
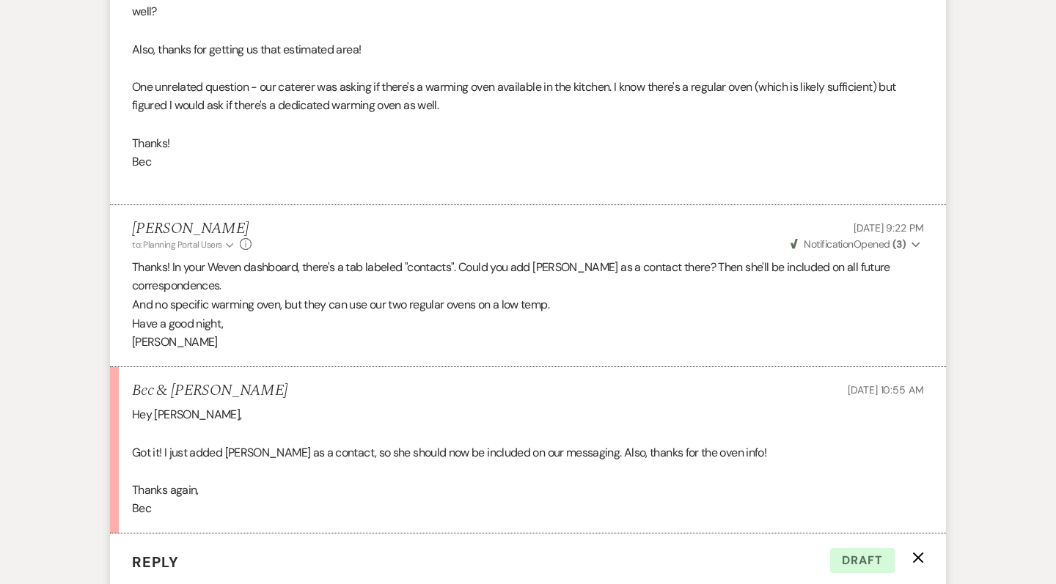
scroll to position [2262, 0]
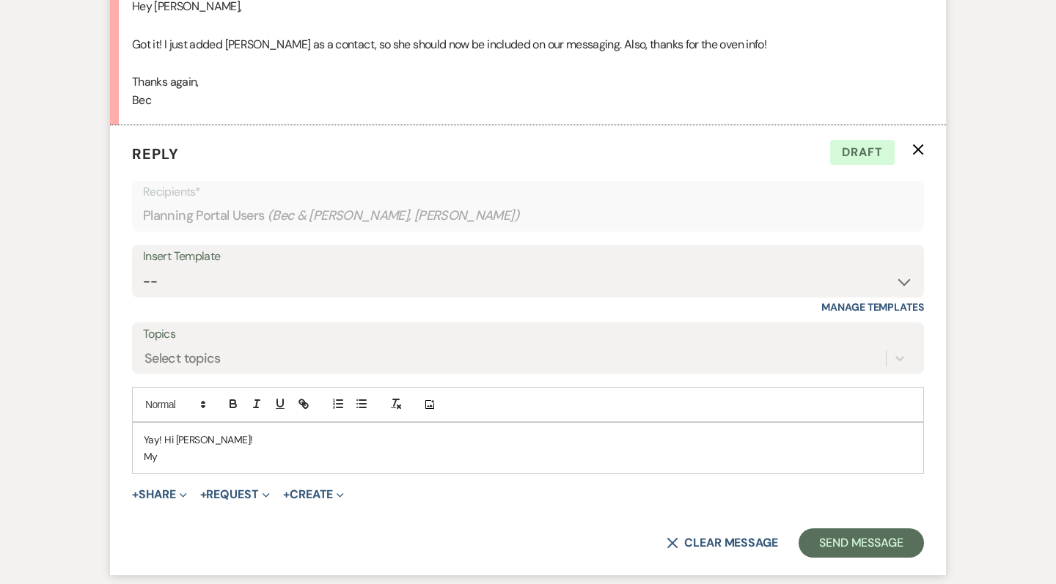
click at [205, 449] on p "My" at bounding box center [528, 457] width 769 height 16
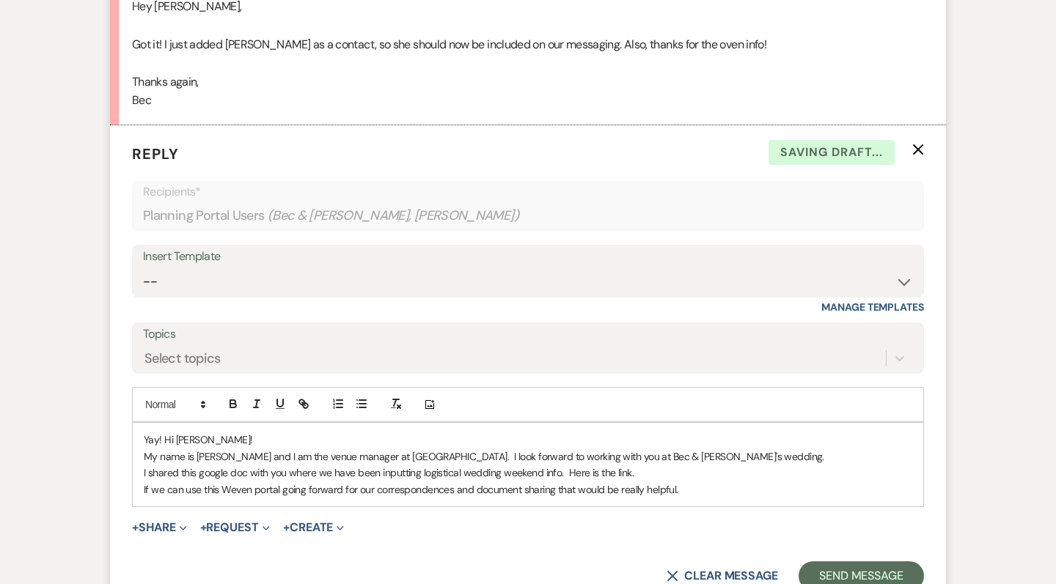
click at [644, 465] on p "I shared this google doc with you where we have been inputting logistical weddi…" at bounding box center [528, 473] width 769 height 16
drag, startPoint x: 628, startPoint y: 416, endPoint x: 614, endPoint y: 415, distance: 14.0
click at [615, 465] on p "I shared this google doc with you where we have been inputting logistical weddi…" at bounding box center [528, 473] width 769 height 16
click at [302, 400] on icon "button" at bounding box center [301, 402] width 5 height 5
paste input "[URL][DOMAIN_NAME]"
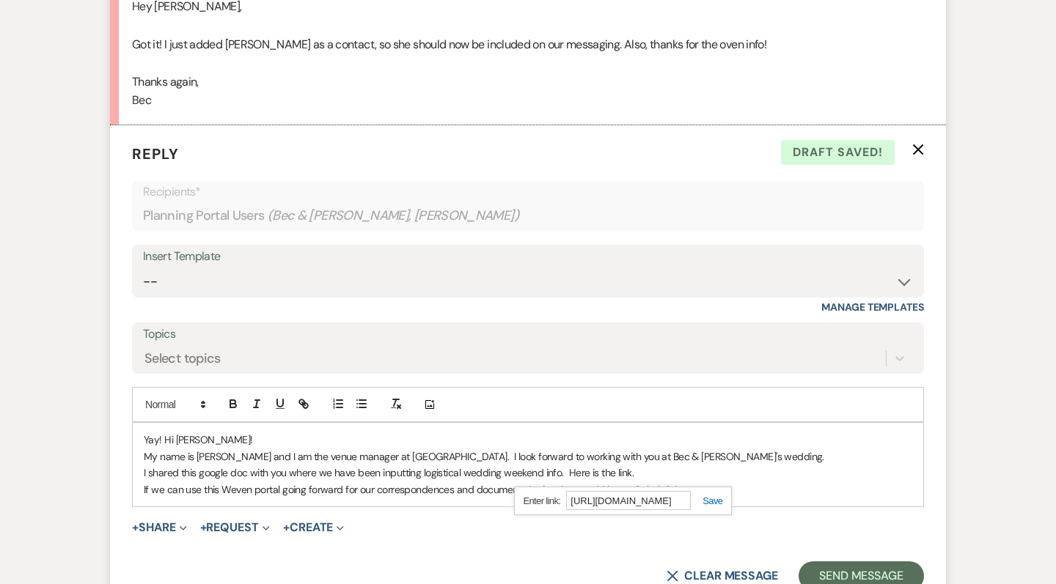
type input "[URL][DOMAIN_NAME]"
click at [721, 496] on link at bounding box center [707, 501] width 32 height 11
click at [720, 465] on p "I shared this google doc with you where we have been inputting logistical weddi…" at bounding box center [528, 473] width 769 height 16
click at [701, 482] on p "If we can use this Weven portal going forward for our correspondences and docum…" at bounding box center [528, 490] width 769 height 16
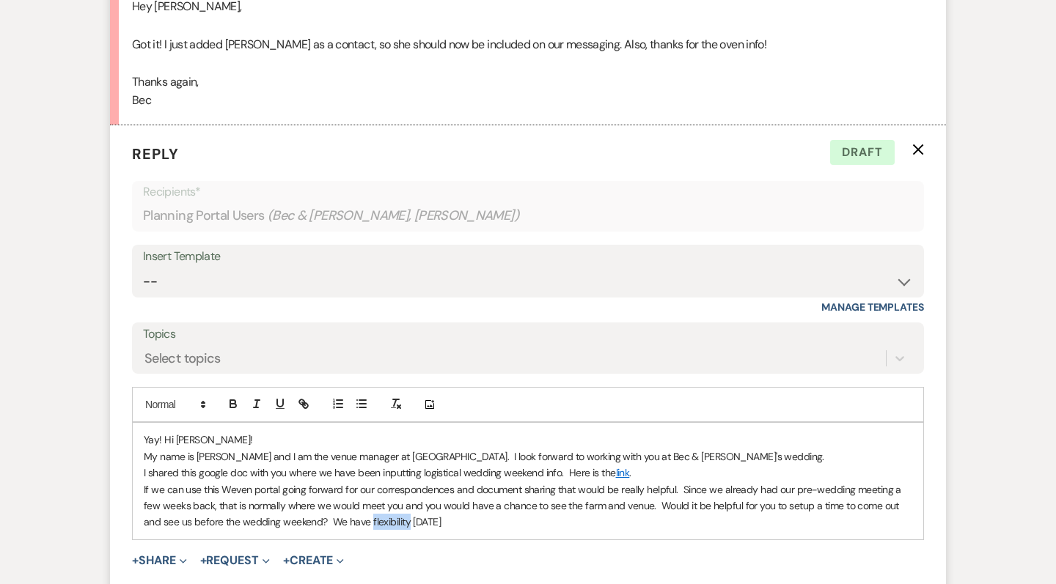
drag, startPoint x: 334, startPoint y: 465, endPoint x: 370, endPoint y: 467, distance: 36.0
click at [370, 482] on p "If we can use this Weven portal going forward for our correspondences and docum…" at bounding box center [528, 506] width 769 height 49
click at [464, 482] on p "If we can use this Weven portal going forward for our correspondences and docum…" at bounding box center [528, 506] width 769 height 49
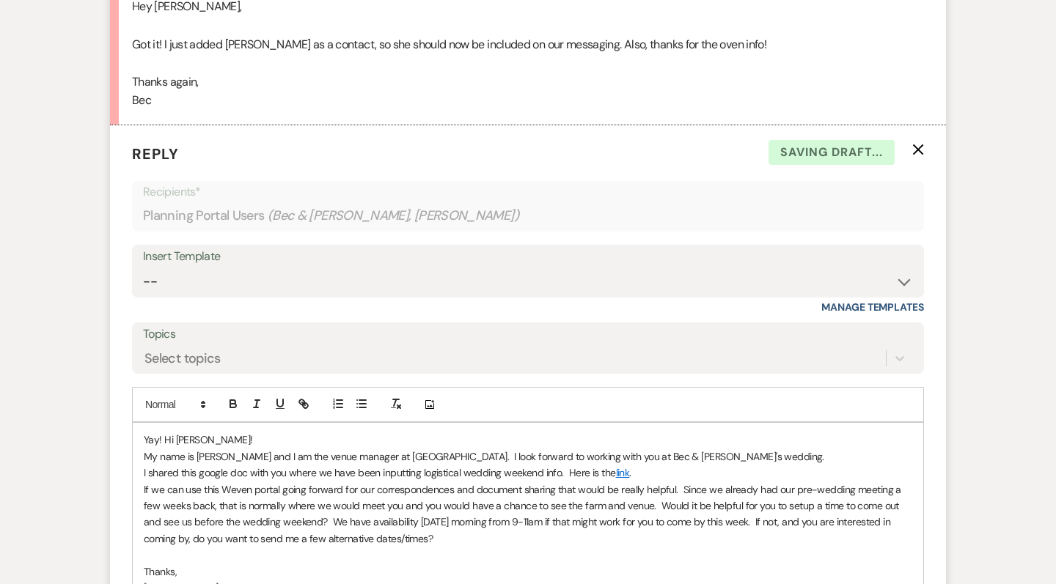
click at [213, 432] on p "Yay! Hi [PERSON_NAME]!" at bounding box center [528, 440] width 769 height 16
click at [156, 432] on p "Yay! Hi [PERSON_NAME]!" at bounding box center [528, 440] width 769 height 16
click at [191, 432] on p "Yay! Hi [PERSON_NAME]!" at bounding box center [528, 440] width 769 height 16
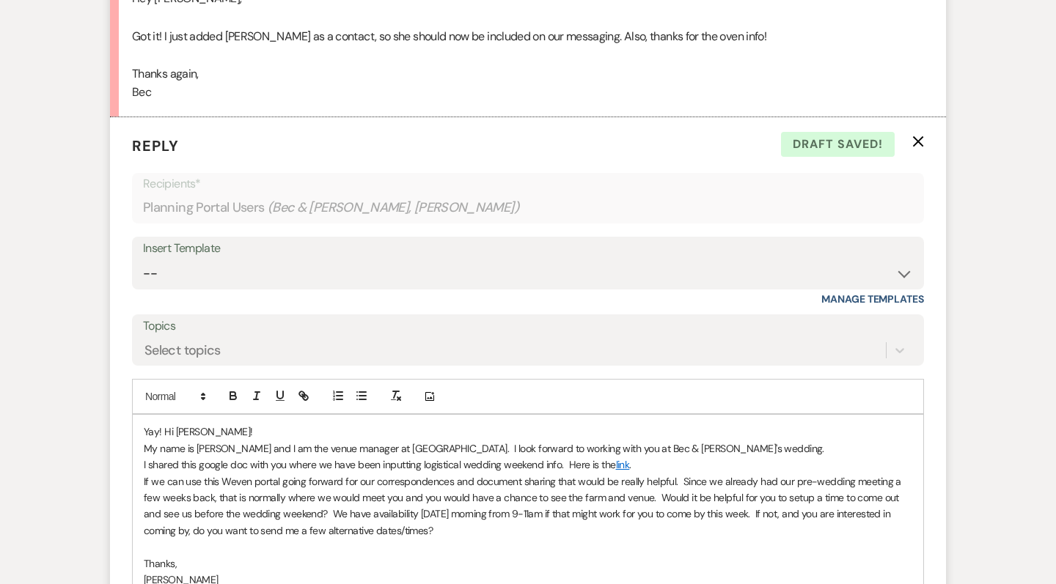
click at [263, 479] on p "If we can use this Weven portal going forward for our correspondences and docum…" at bounding box center [528, 507] width 769 height 66
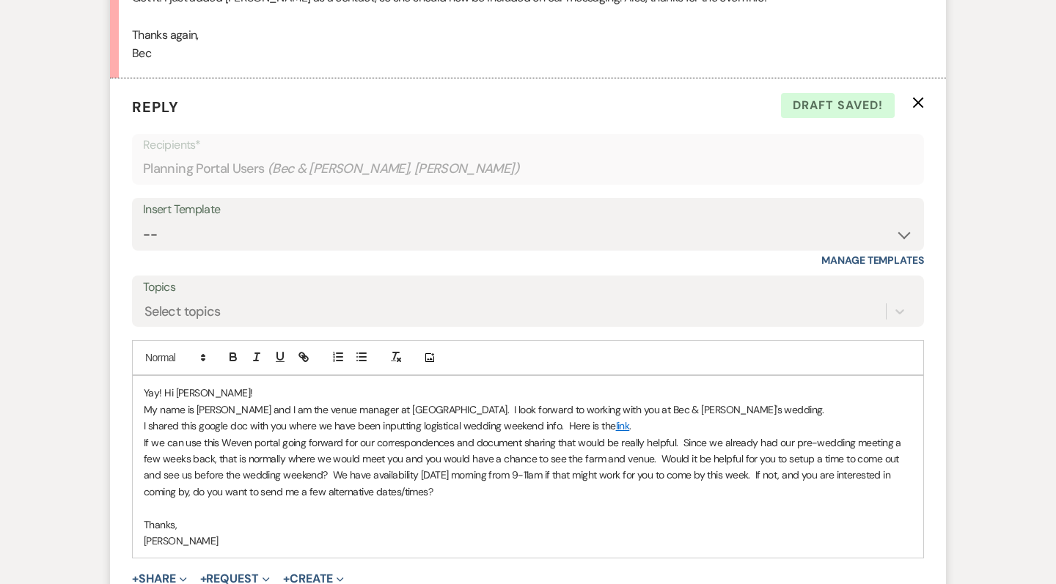
click at [316, 517] on p "Thanks," at bounding box center [528, 525] width 769 height 16
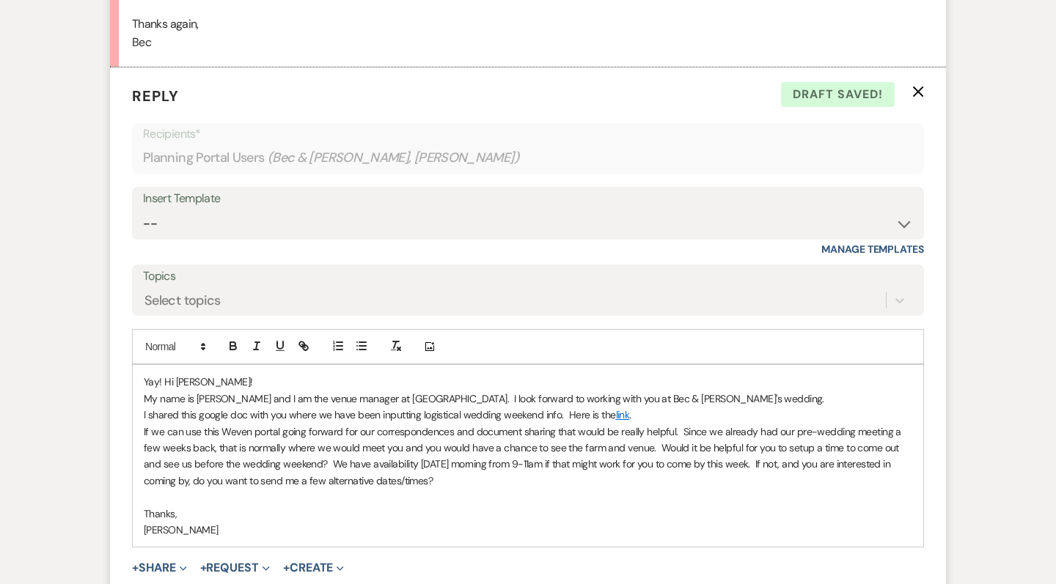
scroll to position [2323, 0]
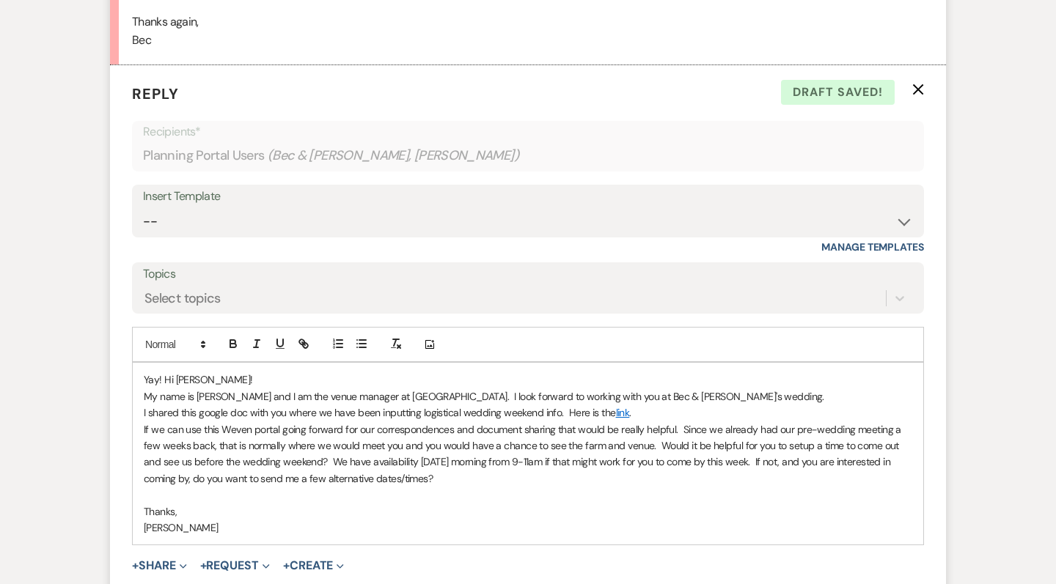
click at [705, 389] on p "My name is [PERSON_NAME] and I am the venue manager at [GEOGRAPHIC_DATA]. I loo…" at bounding box center [528, 397] width 769 height 16
click at [615, 422] on p "If we can use this Weven portal going forward for our correspondences and docum…" at bounding box center [528, 455] width 769 height 66
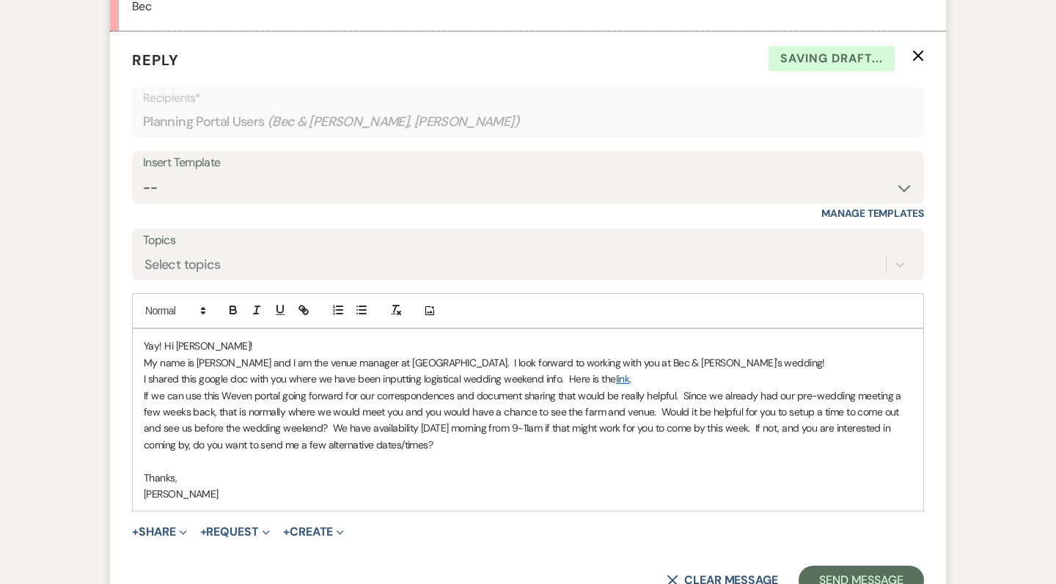
click at [528, 486] on p "[PERSON_NAME]" at bounding box center [528, 494] width 769 height 16
click at [656, 370] on p "I shared this google doc with you where we have been inputting logistical weddi…" at bounding box center [528, 378] width 769 height 16
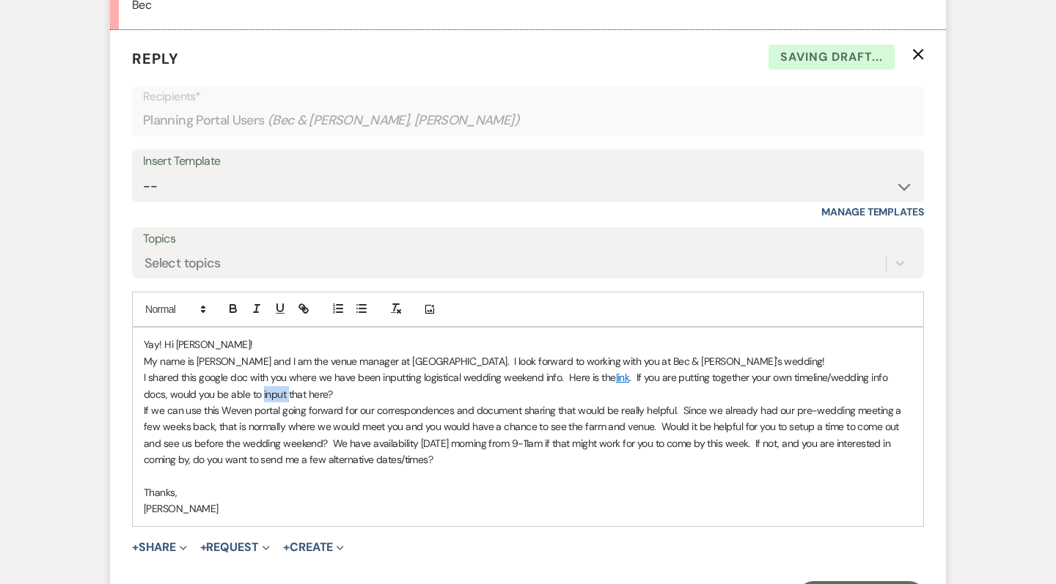
drag, startPoint x: 287, startPoint y: 339, endPoint x: 262, endPoint y: 339, distance: 24.9
click at [262, 370] on p "I shared this google doc with you where we have been inputting logistical weddi…" at bounding box center [528, 386] width 769 height 33
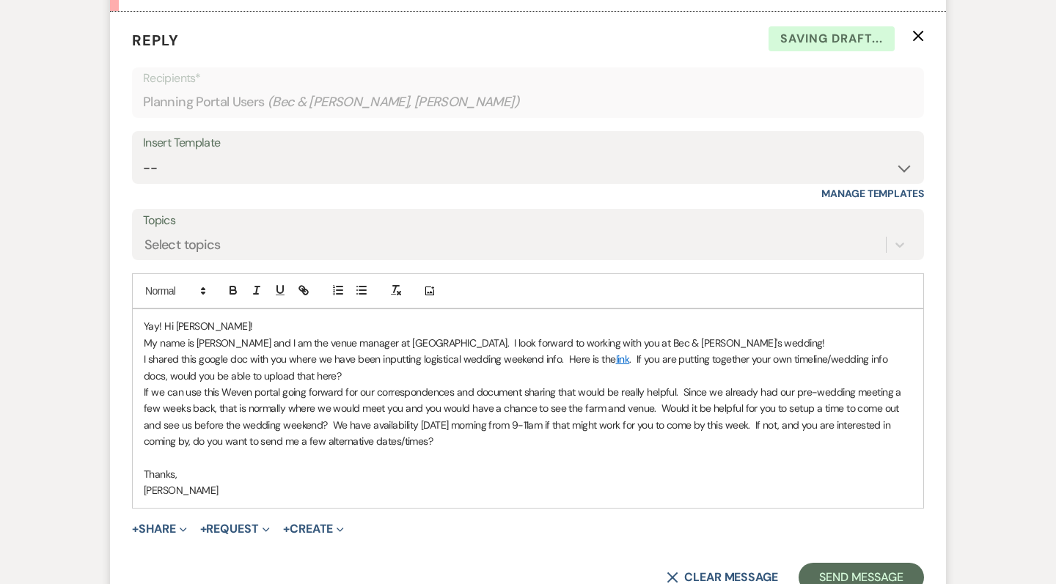
click at [341, 384] on p "If we can use this Weven portal going forward for our correspondences and docum…" at bounding box center [528, 417] width 769 height 66
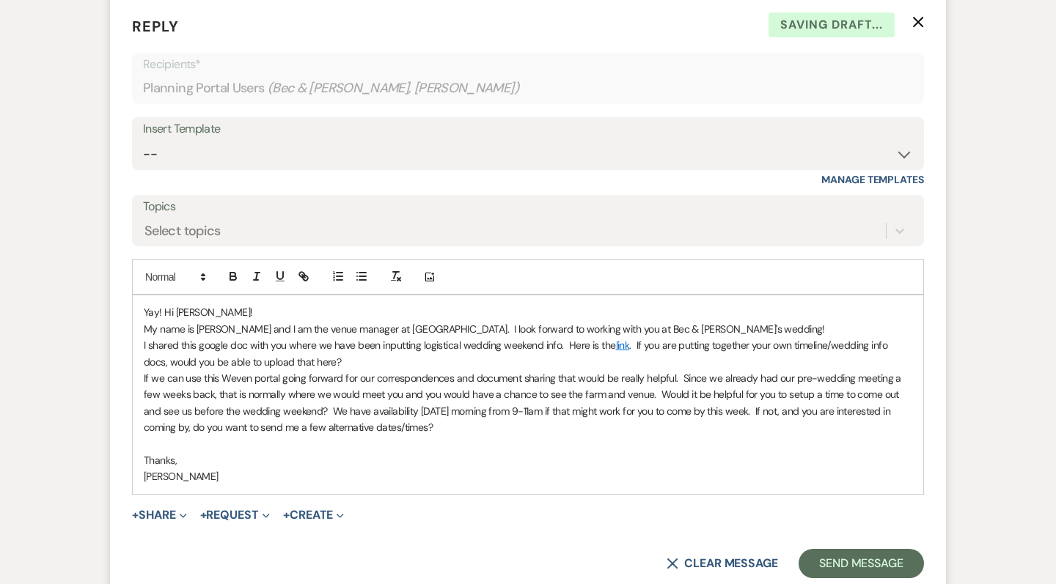
click at [471, 370] on p "If we can use this Weven portal going forward for our correspondences and docum…" at bounding box center [528, 403] width 769 height 66
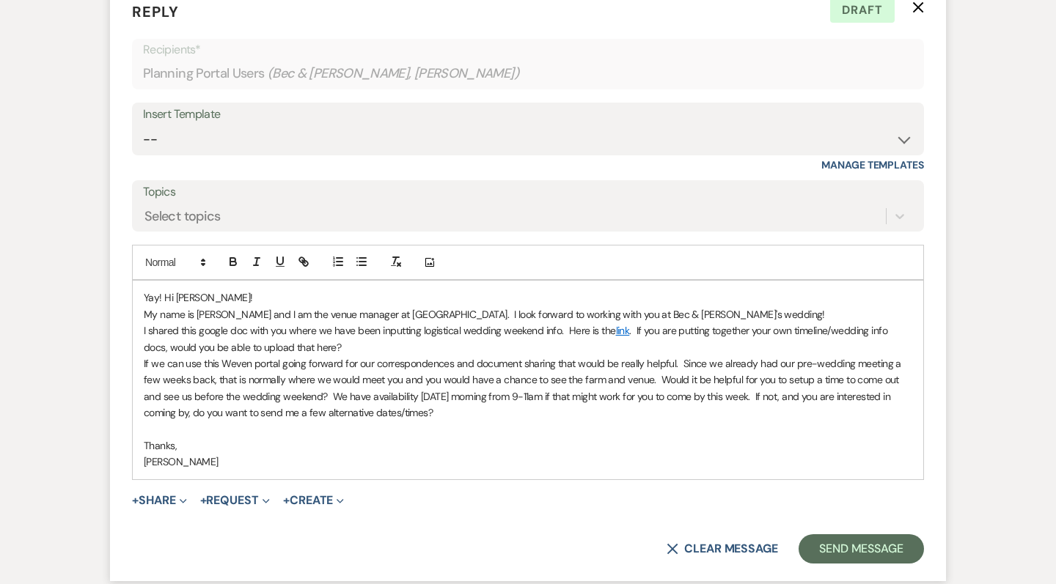
click at [680, 356] on p "If we can use this Weven portal going forward for our correspondences and docum…" at bounding box center [528, 389] width 769 height 66
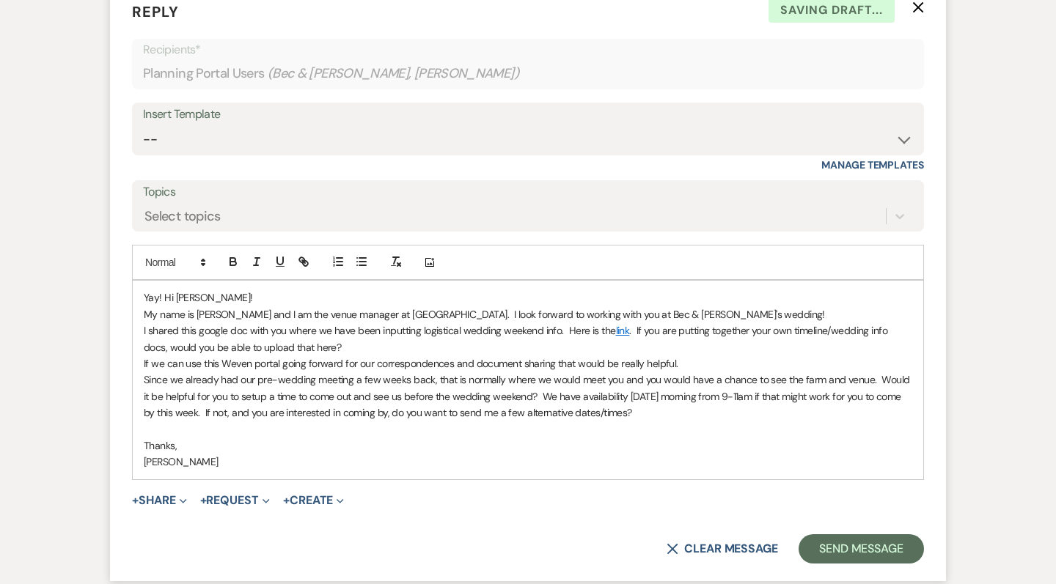
click at [430, 372] on p "Since we already had our pre-wedding meeting a few weeks back, that is normally…" at bounding box center [528, 396] width 769 height 49
drag, startPoint x: 172, startPoint y: 322, endPoint x: 183, endPoint y: 322, distance: 11.0
click at [183, 372] on p "Since we already had our pre-wedding meeting a few weeks back, that is normally…" at bounding box center [528, 396] width 769 height 49
click at [507, 372] on p "Since [PERSON_NAME], [PERSON_NAME] and I already had our pre-wedding meeting a …" at bounding box center [528, 396] width 769 height 49
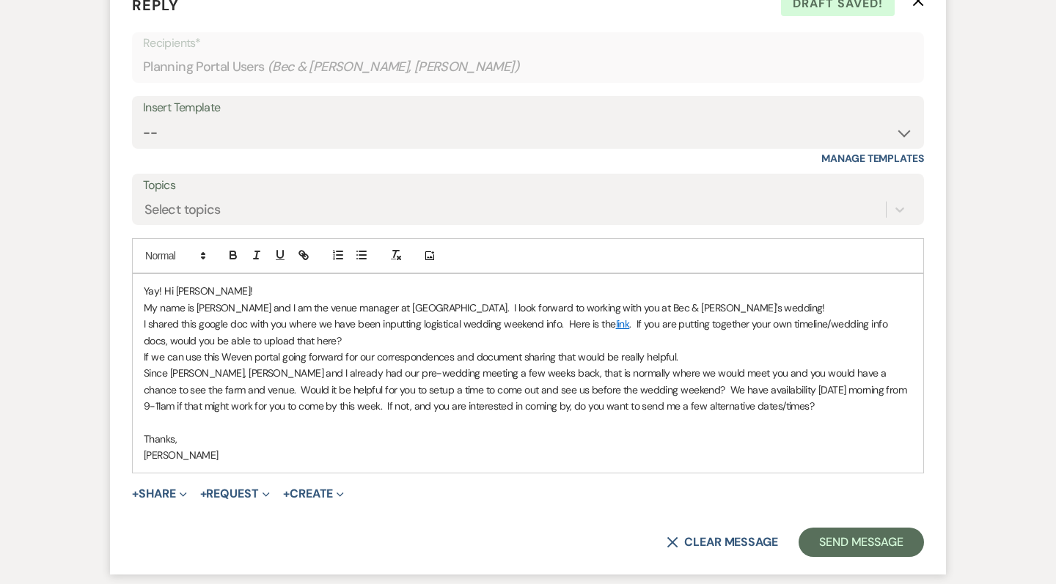
scroll to position [2418, 0]
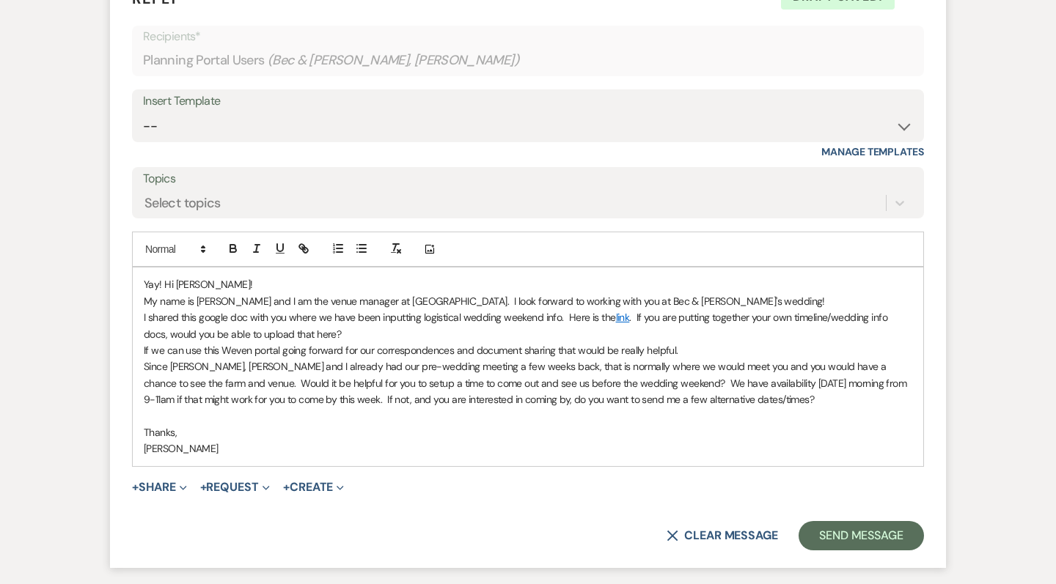
click at [633, 359] on p "Since [PERSON_NAME], [PERSON_NAME] and I already had our pre-wedding meeting a …" at bounding box center [528, 383] width 769 height 49
click at [715, 359] on p "Since [PERSON_NAME], [PERSON_NAME] and I already had our pre-wedding meeting a …" at bounding box center [528, 383] width 769 height 49
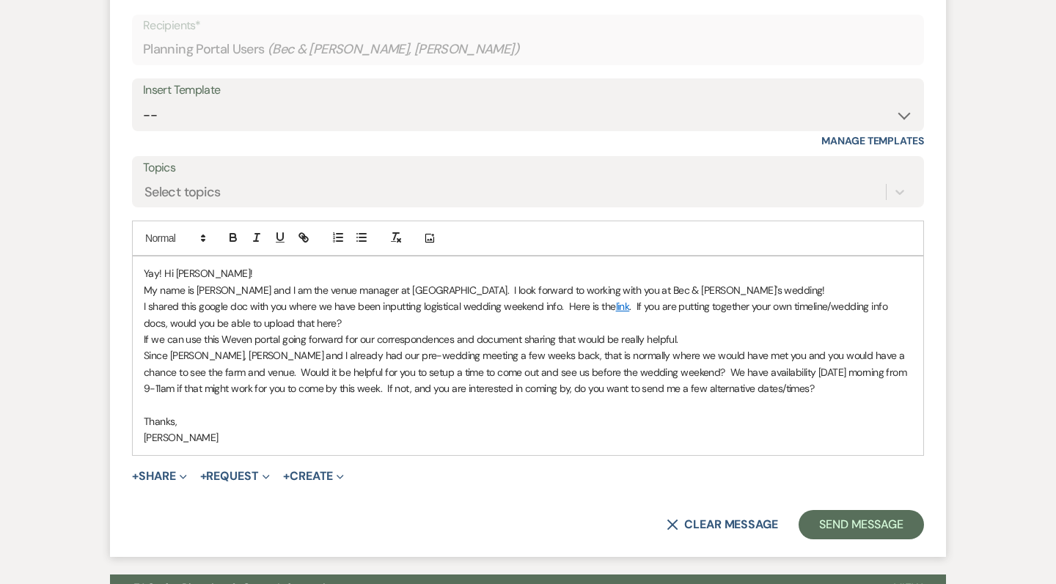
click at [735, 348] on p "Since [PERSON_NAME], [PERSON_NAME] and I already had our pre-wedding meeting a …" at bounding box center [528, 372] width 769 height 49
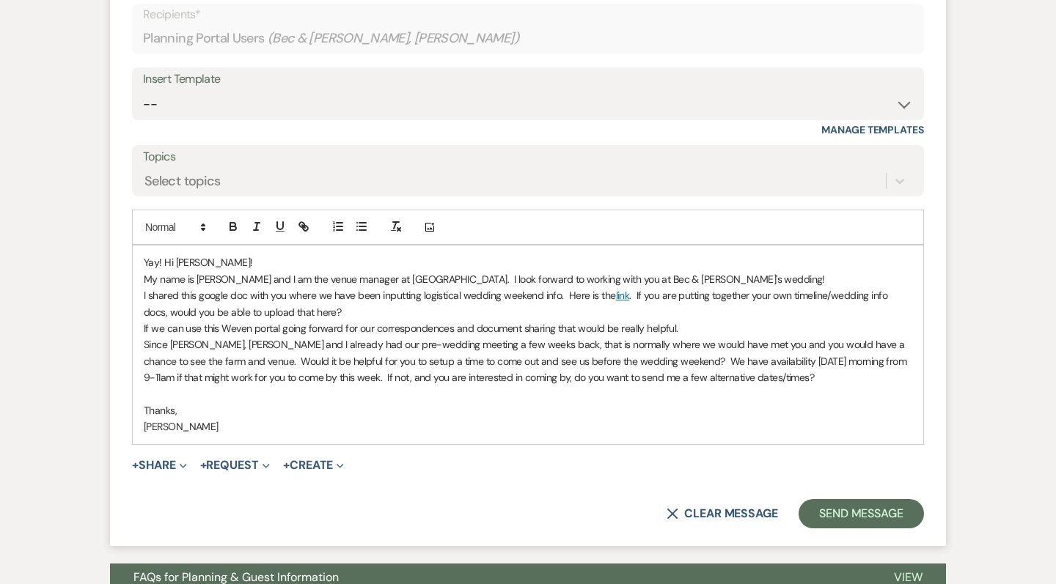
scroll to position [2441, 0]
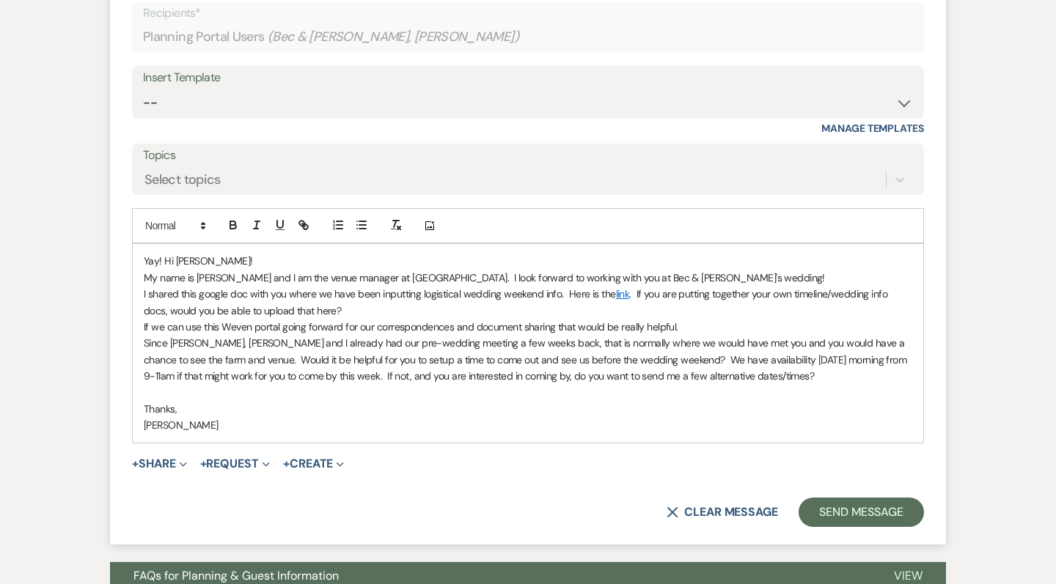
click at [169, 335] on p "Since [PERSON_NAME], [PERSON_NAME] and I already had our pre-wedding meeting a …" at bounding box center [528, 359] width 769 height 49
click at [208, 335] on p "Since [PERSON_NAME], [PERSON_NAME] and I already had our pre-wedding meeting a …" at bounding box center [528, 359] width 769 height 49
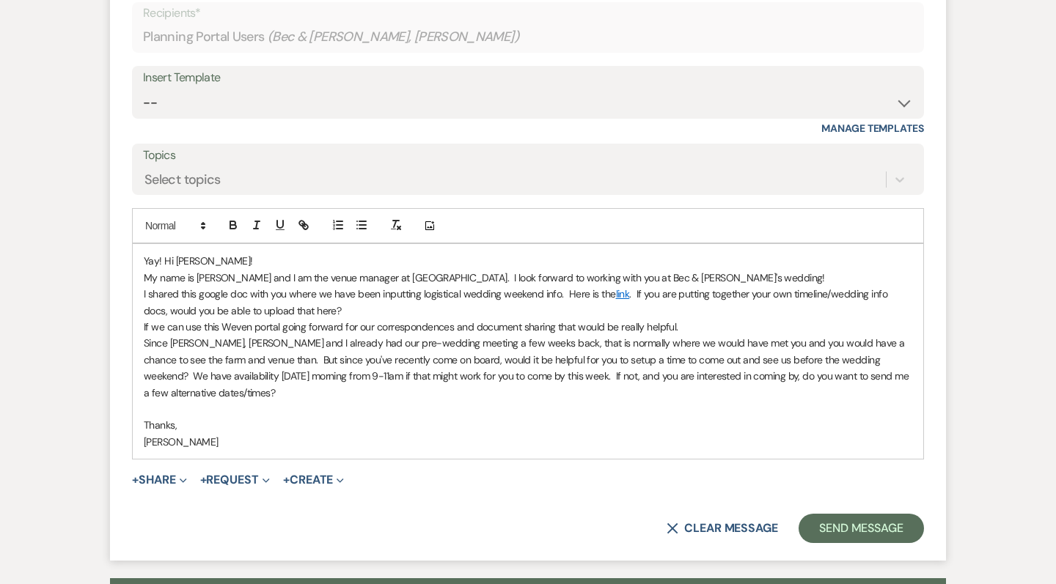
click at [235, 335] on p "Since [PERSON_NAME], [PERSON_NAME] and I already had our pre-wedding meeting a …" at bounding box center [528, 368] width 769 height 66
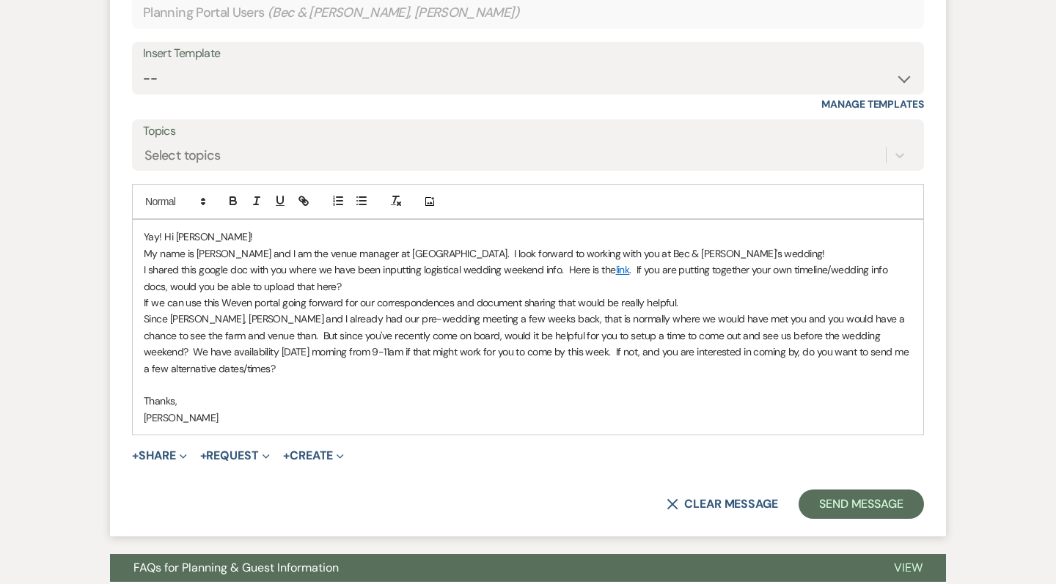
scroll to position [2471, 0]
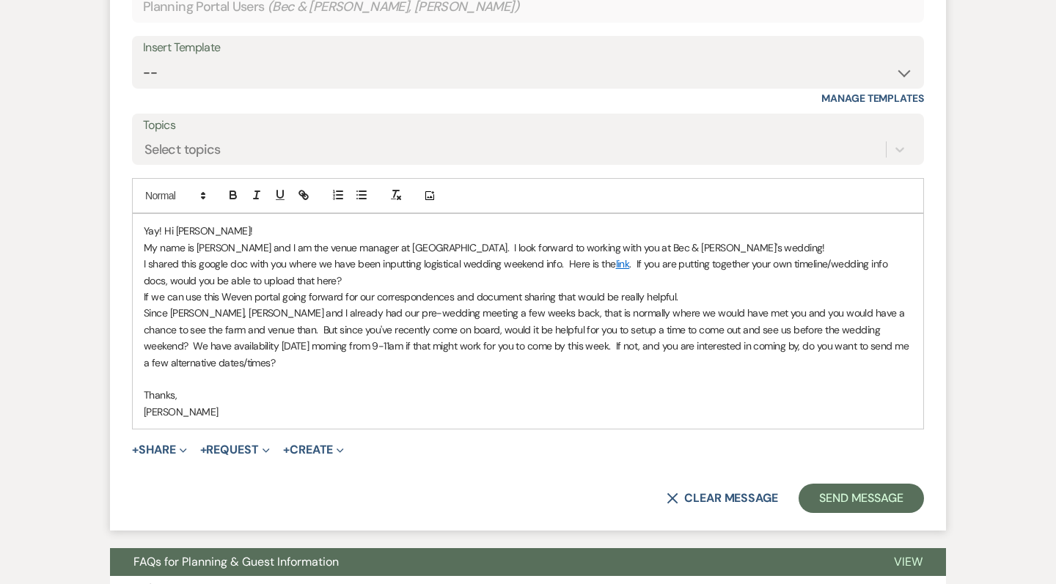
click at [224, 305] on p "Since [PERSON_NAME], [PERSON_NAME] and I already had our pre-wedding meeting a …" at bounding box center [528, 338] width 769 height 66
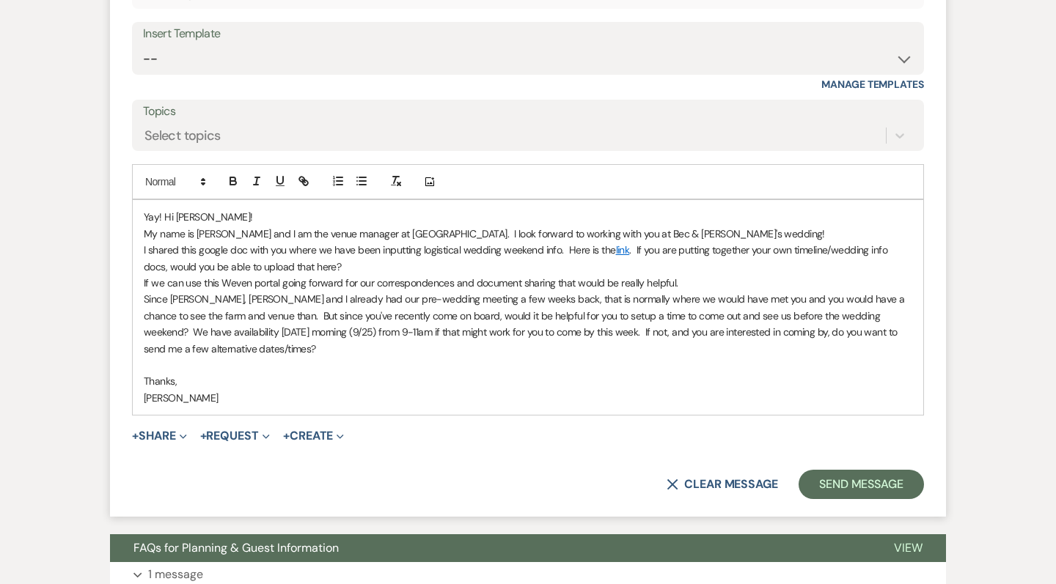
click at [367, 357] on p at bounding box center [528, 365] width 769 height 16
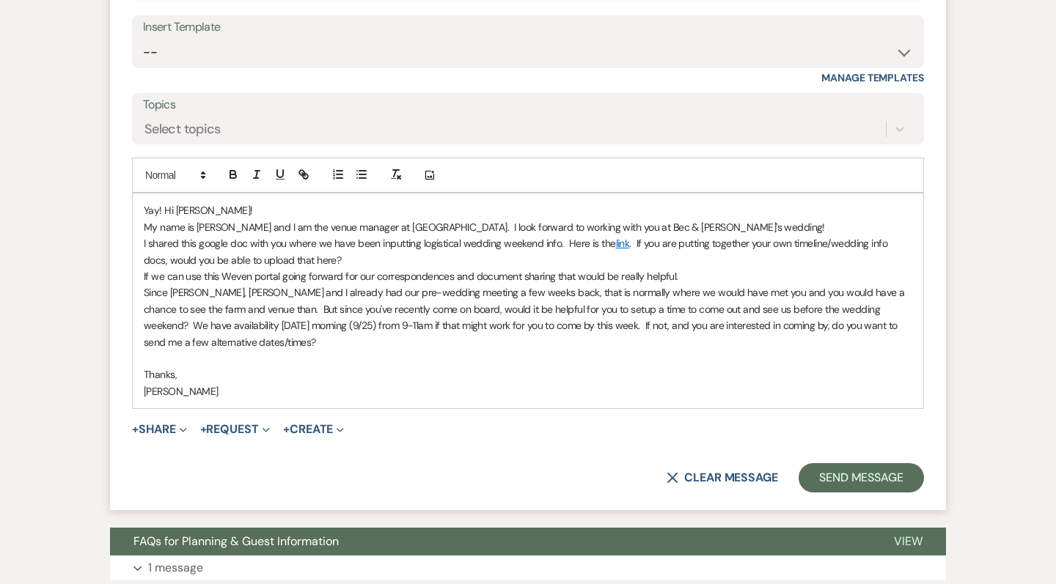
click at [513, 285] on p "Since [PERSON_NAME], [PERSON_NAME] and I already had our pre-wedding meeting a …" at bounding box center [528, 318] width 769 height 66
drag, startPoint x: 551, startPoint y: 270, endPoint x: 524, endPoint y: 269, distance: 27.9
click at [524, 285] on p "Since [PERSON_NAME], [PERSON_NAME] and I already had our pre-wedding meeting a …" at bounding box center [528, 318] width 769 height 66
click at [590, 285] on p "Since [PERSON_NAME], [PERSON_NAME] and I already had our pre-wedding meeting a …" at bounding box center [528, 318] width 769 height 66
click at [594, 285] on p "Since [PERSON_NAME], [PERSON_NAME] and I already had our pre-wedding meeting a …" at bounding box center [528, 318] width 769 height 66
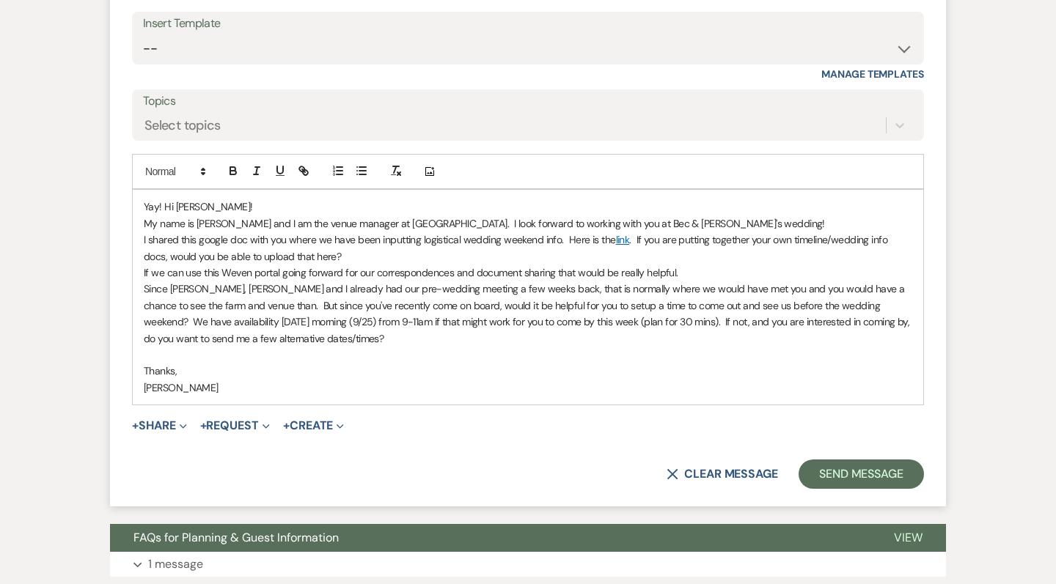
click at [590, 284] on p "Since [PERSON_NAME], [PERSON_NAME] and I already had our pre-wedding meeting a …" at bounding box center [528, 314] width 769 height 66
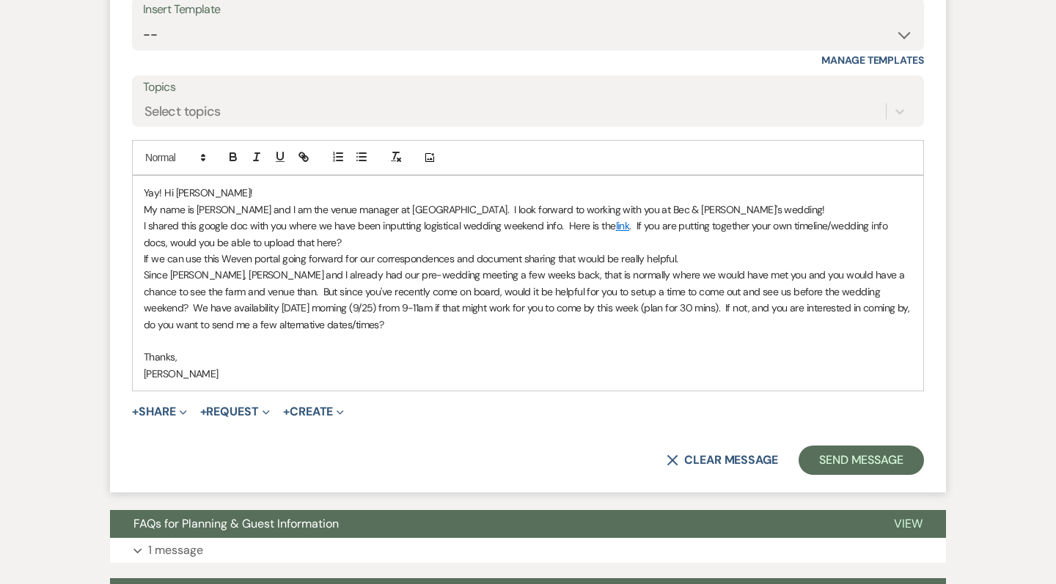
scroll to position [2514, 0]
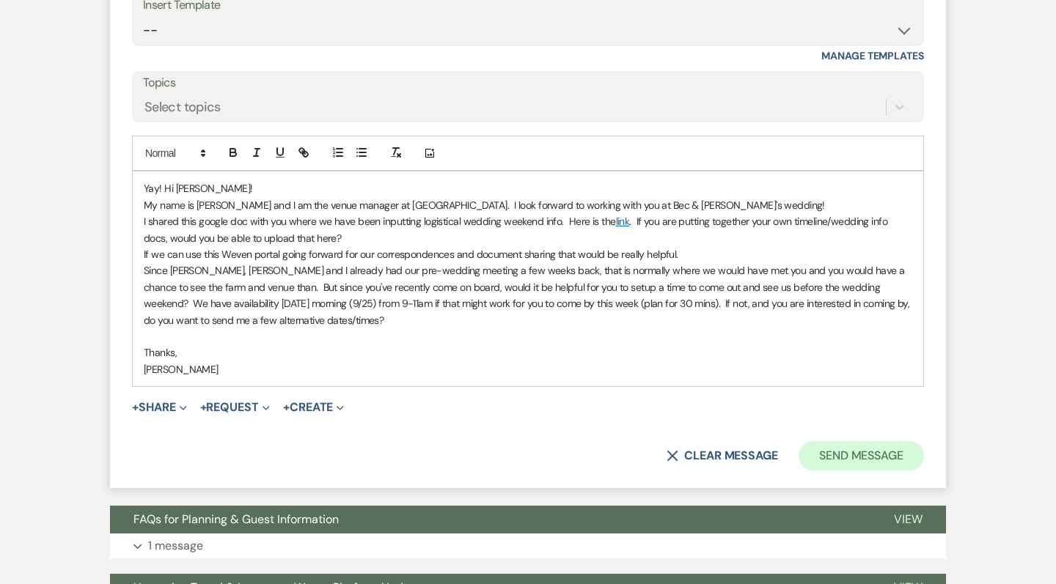
click at [838, 441] on button "Send Message" at bounding box center [861, 455] width 125 height 29
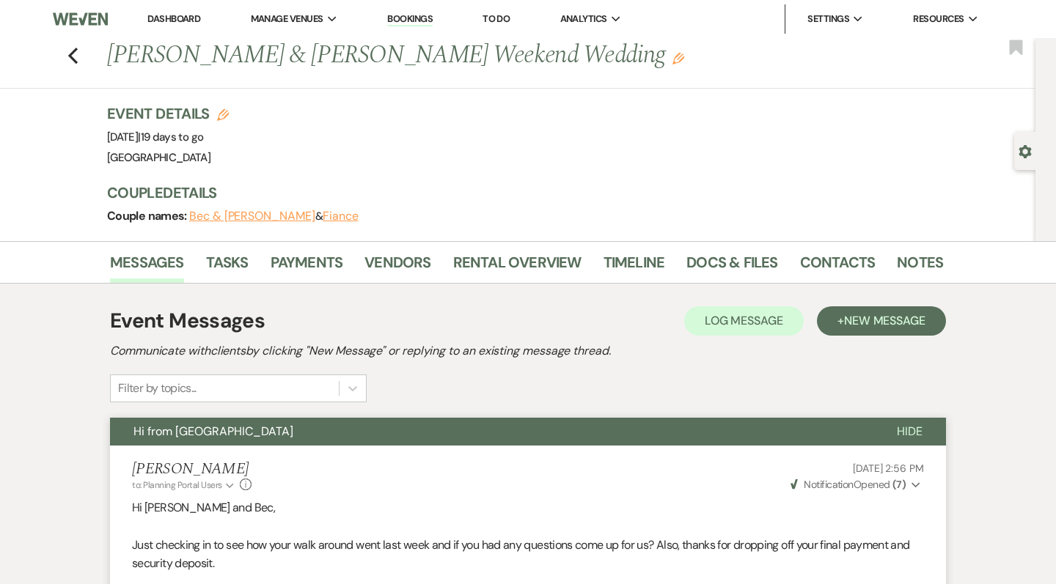
scroll to position [0, 0]
click at [171, 17] on link "Dashboard" at bounding box center [173, 18] width 53 height 12
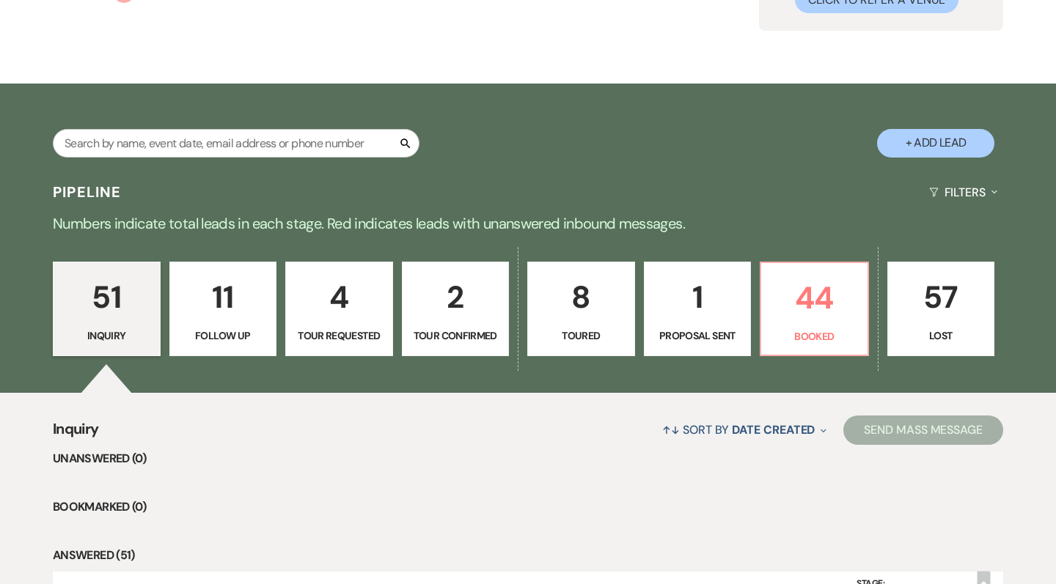
scroll to position [180, 0]
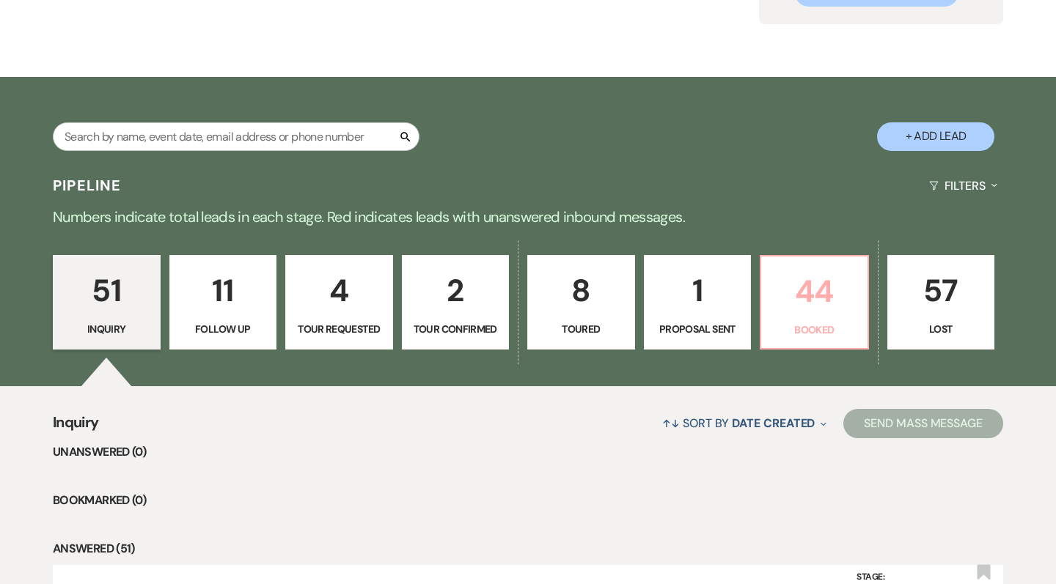
click at [847, 308] on p "44" at bounding box center [814, 291] width 89 height 49
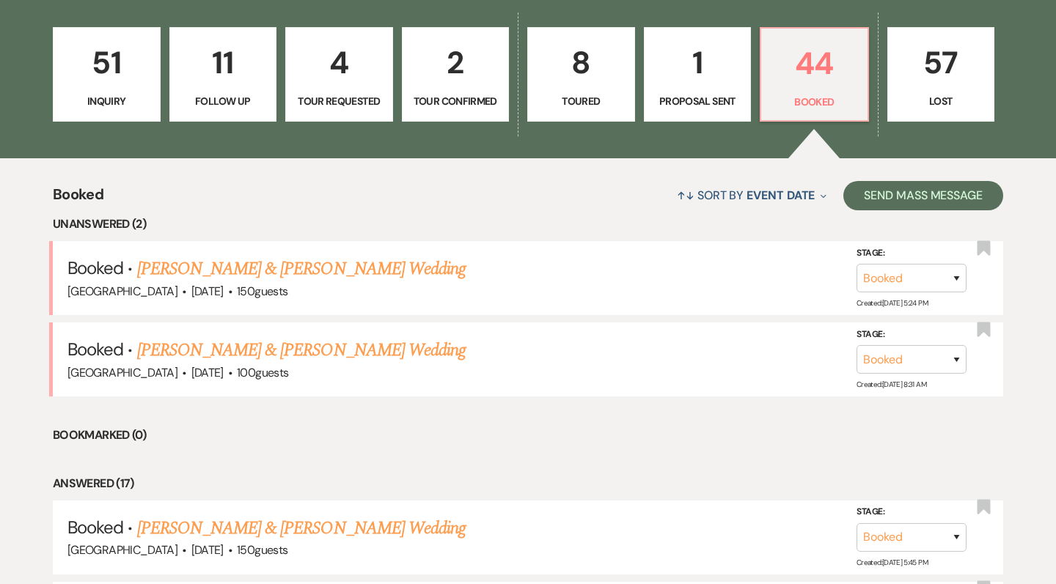
scroll to position [418, 0]
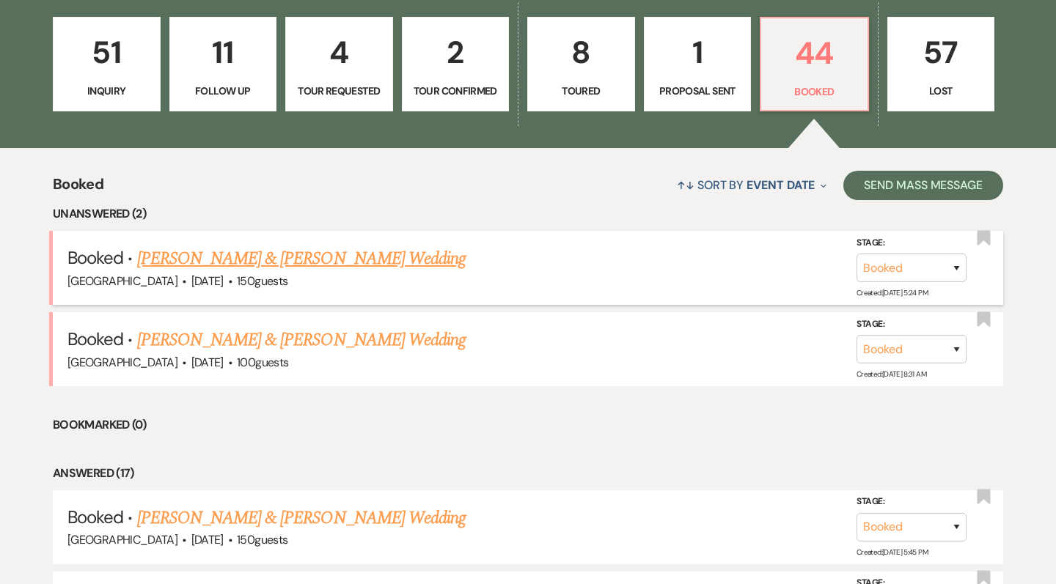
click at [334, 265] on link "[PERSON_NAME] & [PERSON_NAME] Wedding" at bounding box center [301, 259] width 329 height 26
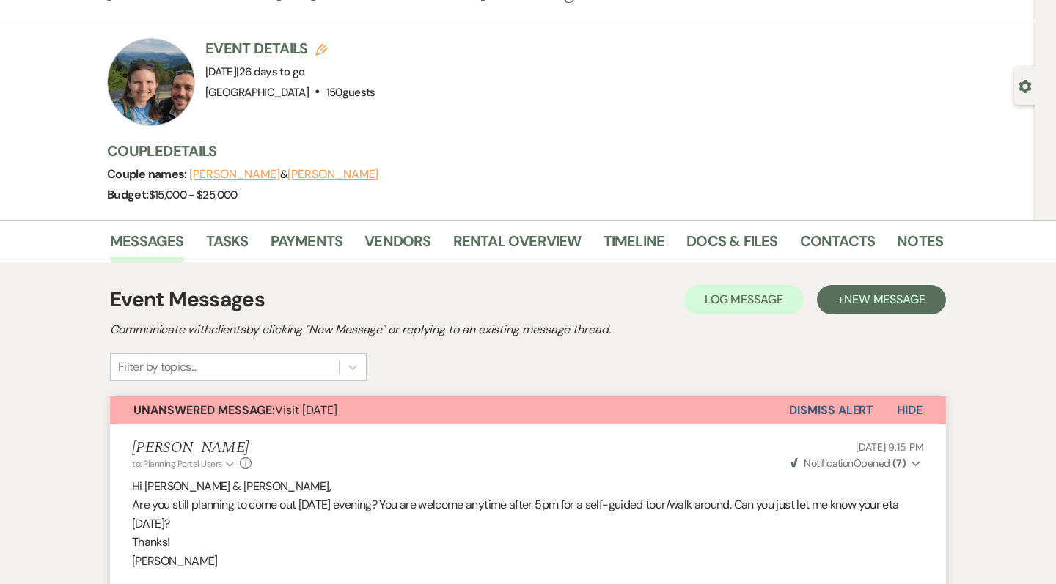
scroll to position [126, 0]
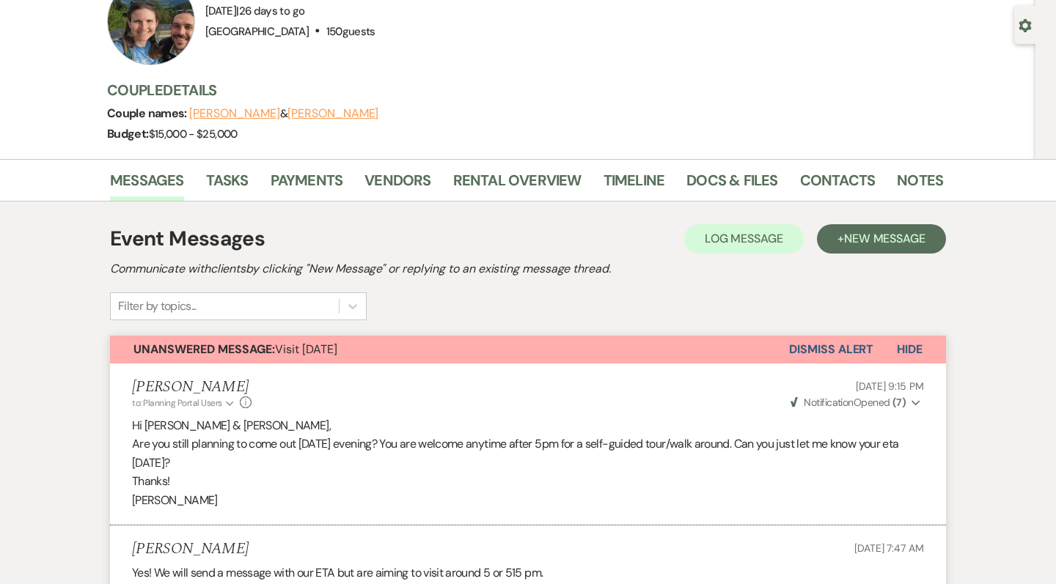
click at [798, 353] on button "Dismiss Alert" at bounding box center [831, 350] width 84 height 28
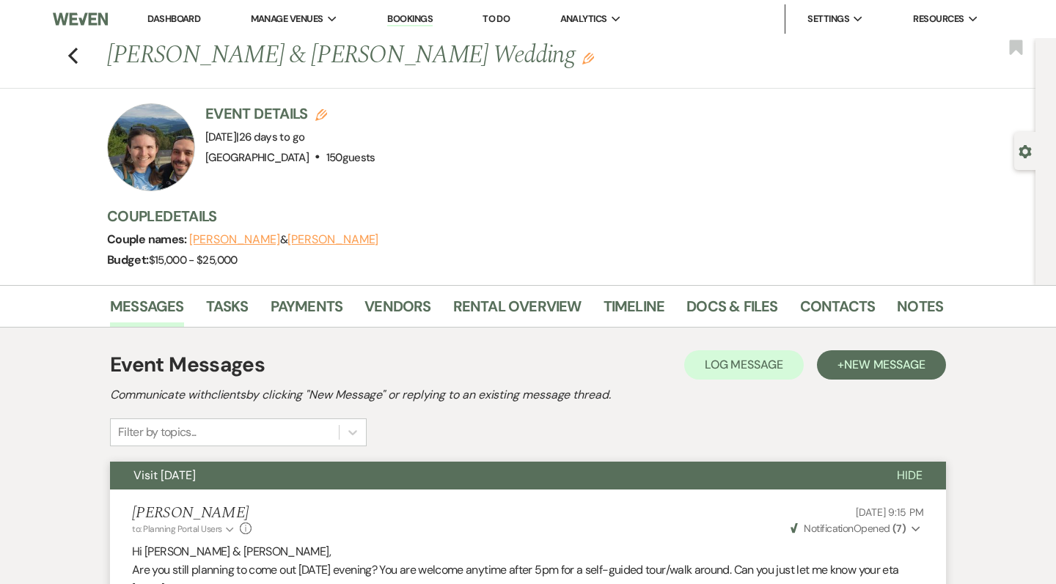
scroll to position [0, 0]
click at [187, 22] on link "Dashboard" at bounding box center [173, 18] width 53 height 12
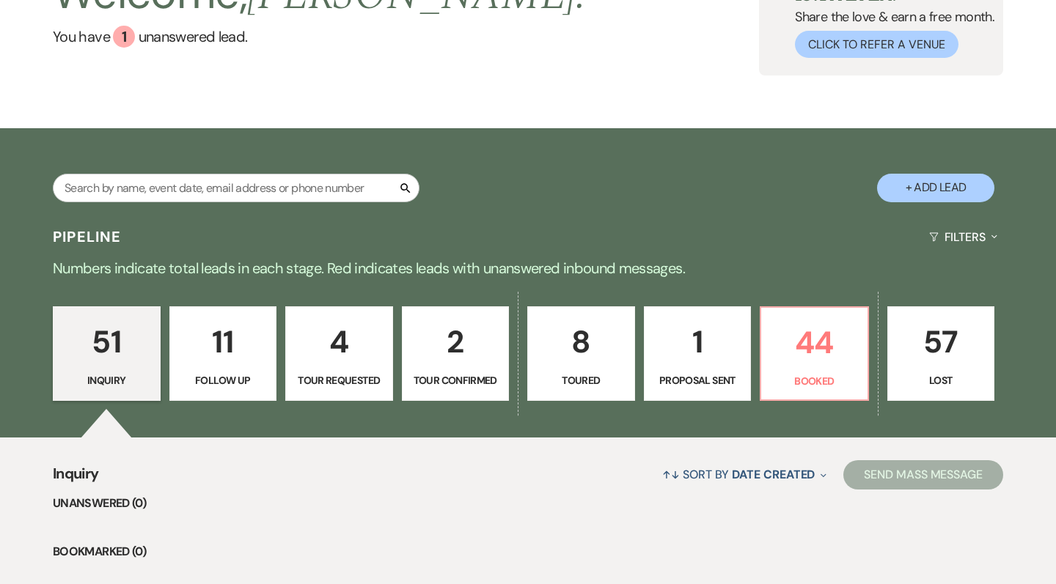
scroll to position [186, 0]
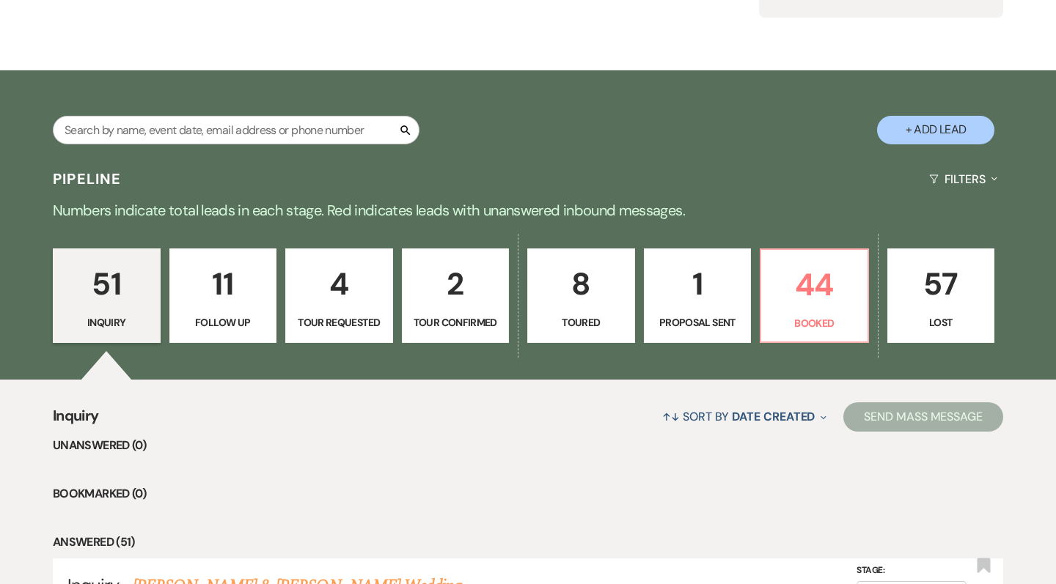
click at [871, 325] on div "51 Inquiry 11 Follow Up 4 Tour Requested 2 Tour Confirmed 8 Toured 1 Proposal S…" at bounding box center [528, 306] width 1056 height 150
click at [842, 326] on p "Booked" at bounding box center [814, 323] width 89 height 16
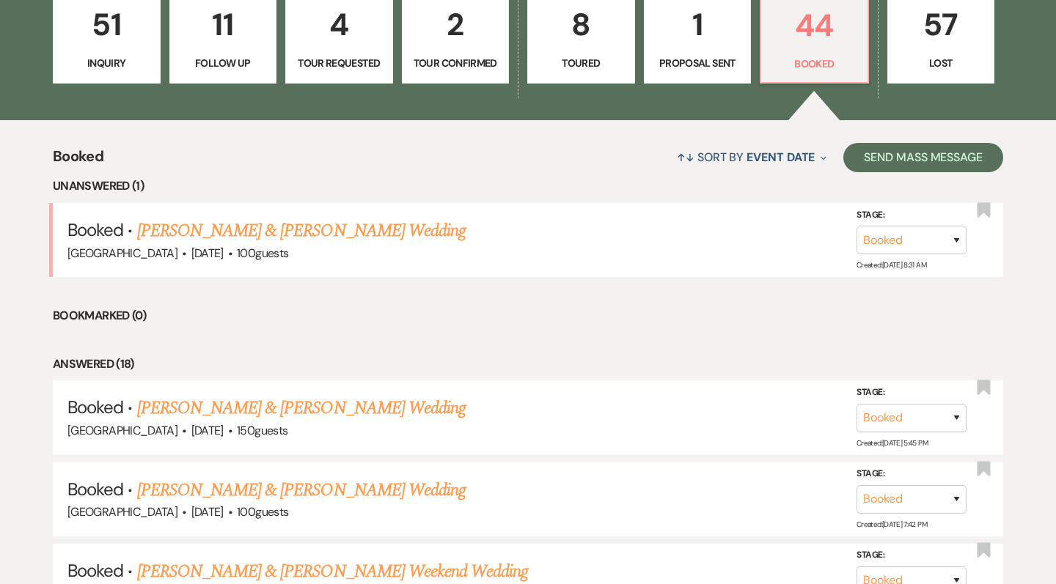
scroll to position [499, 0]
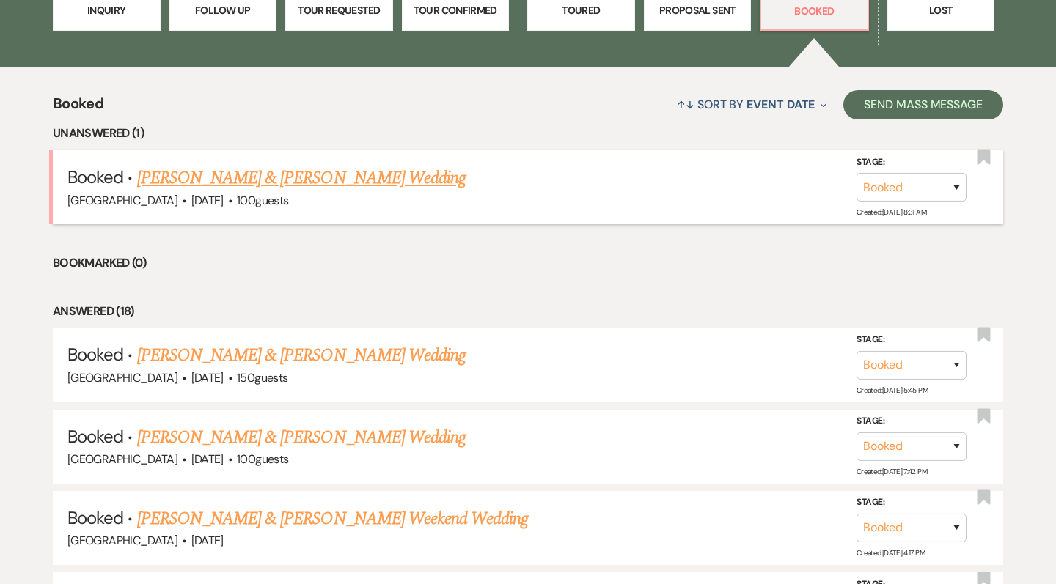
click at [345, 171] on link "[PERSON_NAME] & [PERSON_NAME] Wedding" at bounding box center [301, 178] width 329 height 26
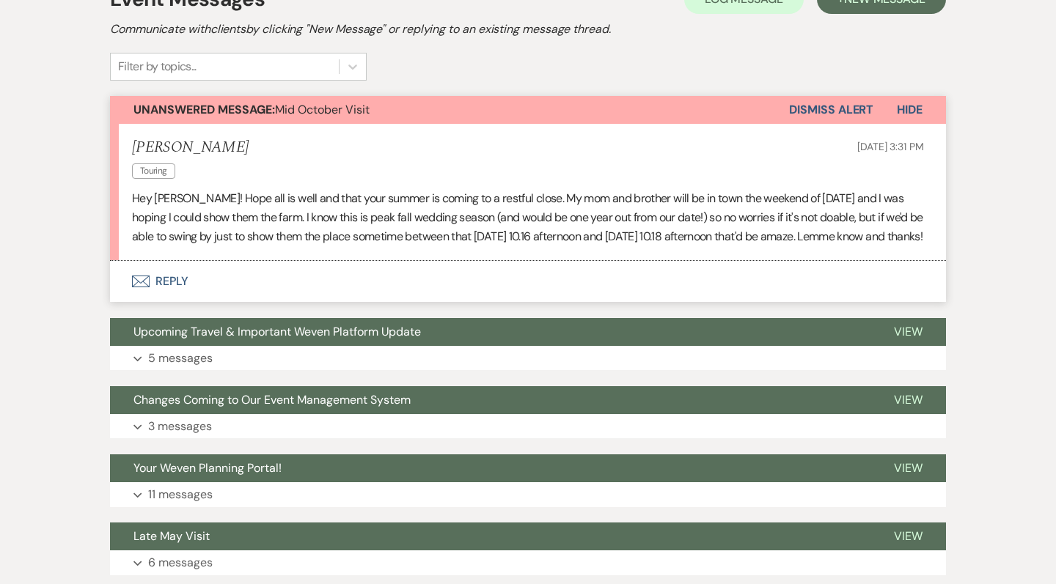
scroll to position [366, 0]
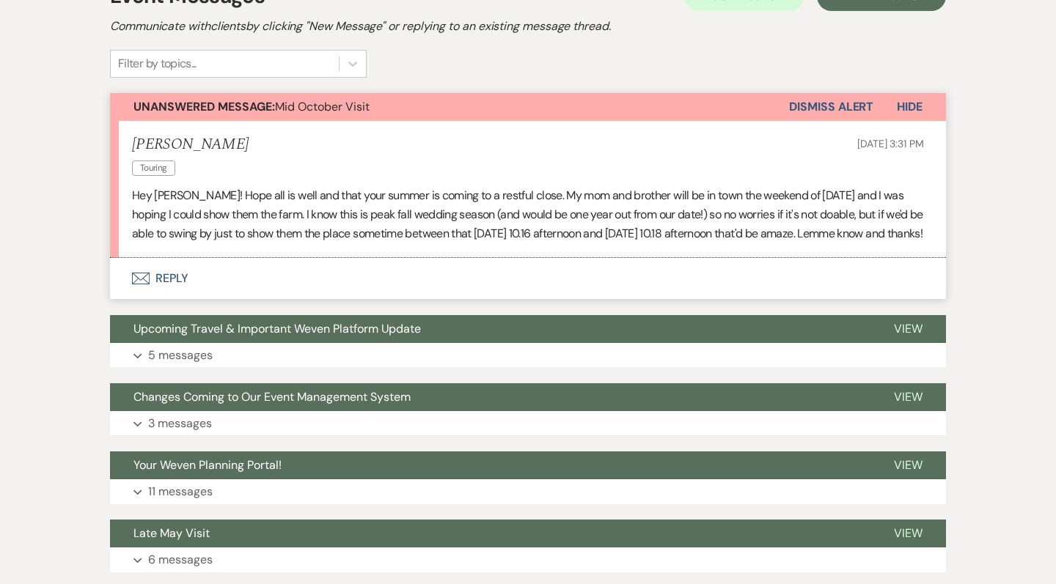
click at [175, 282] on button "Envelope Reply" at bounding box center [528, 278] width 836 height 41
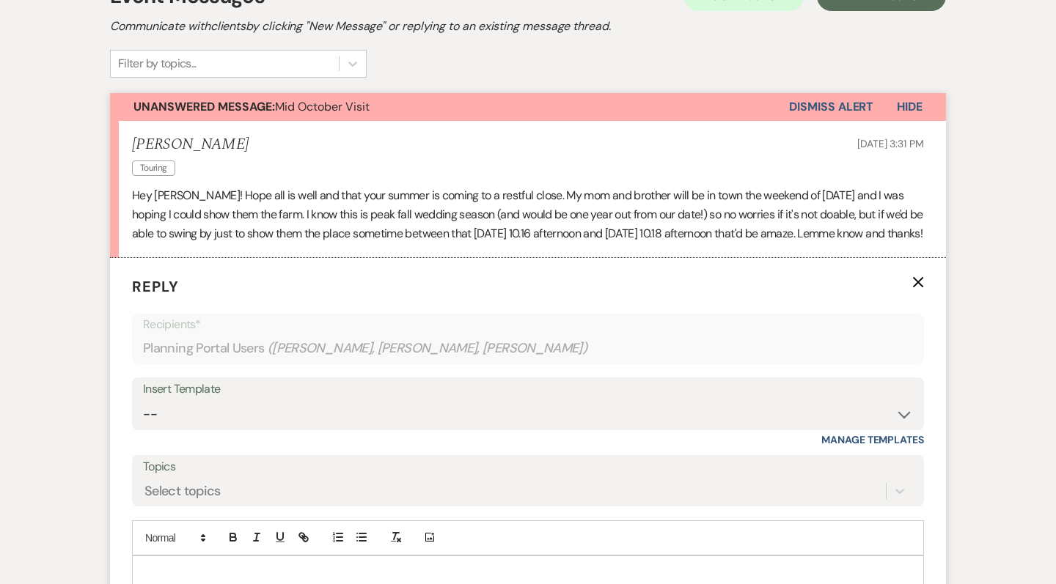
scroll to position [546, 0]
